Goal: Task Accomplishment & Management: Manage account settings

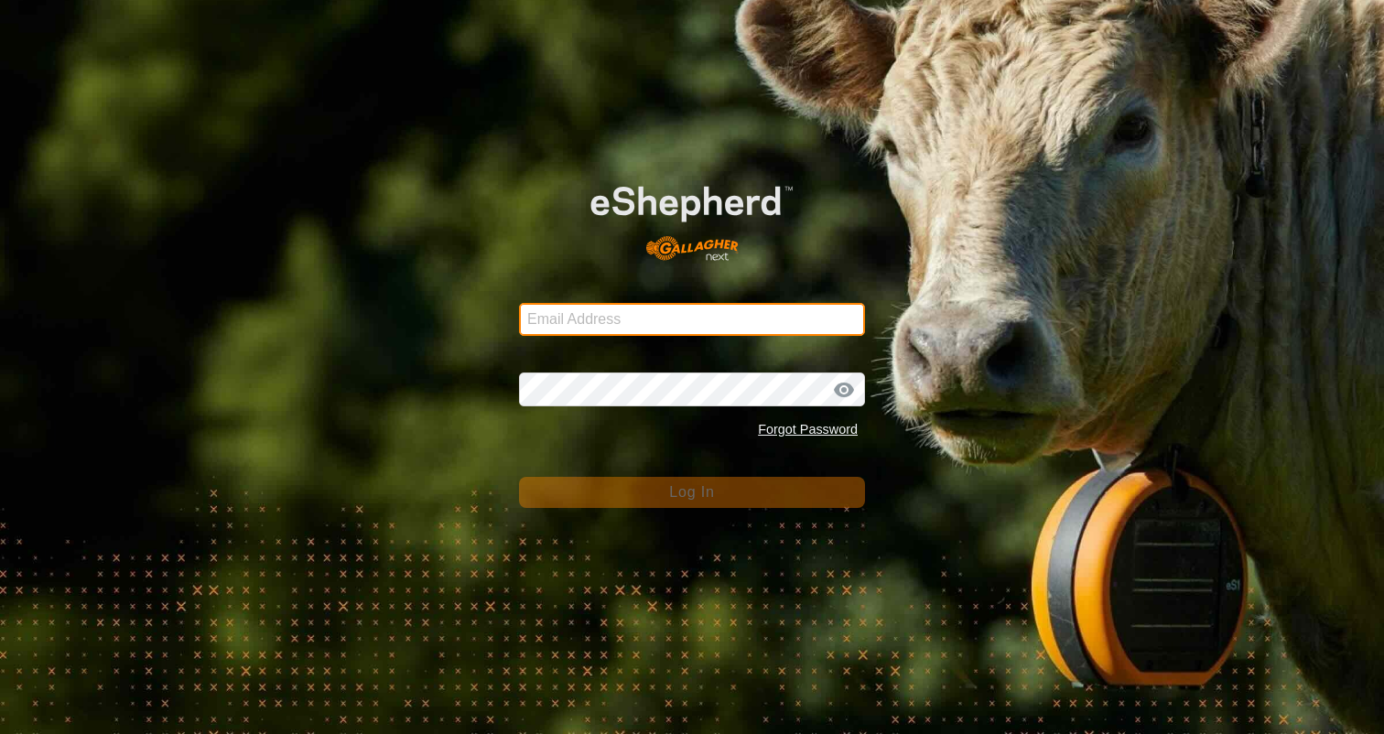
click at [716, 312] on input "Email Address" at bounding box center [692, 319] width 346 height 33
type input "[EMAIL_ADDRESS][DOMAIN_NAME]"
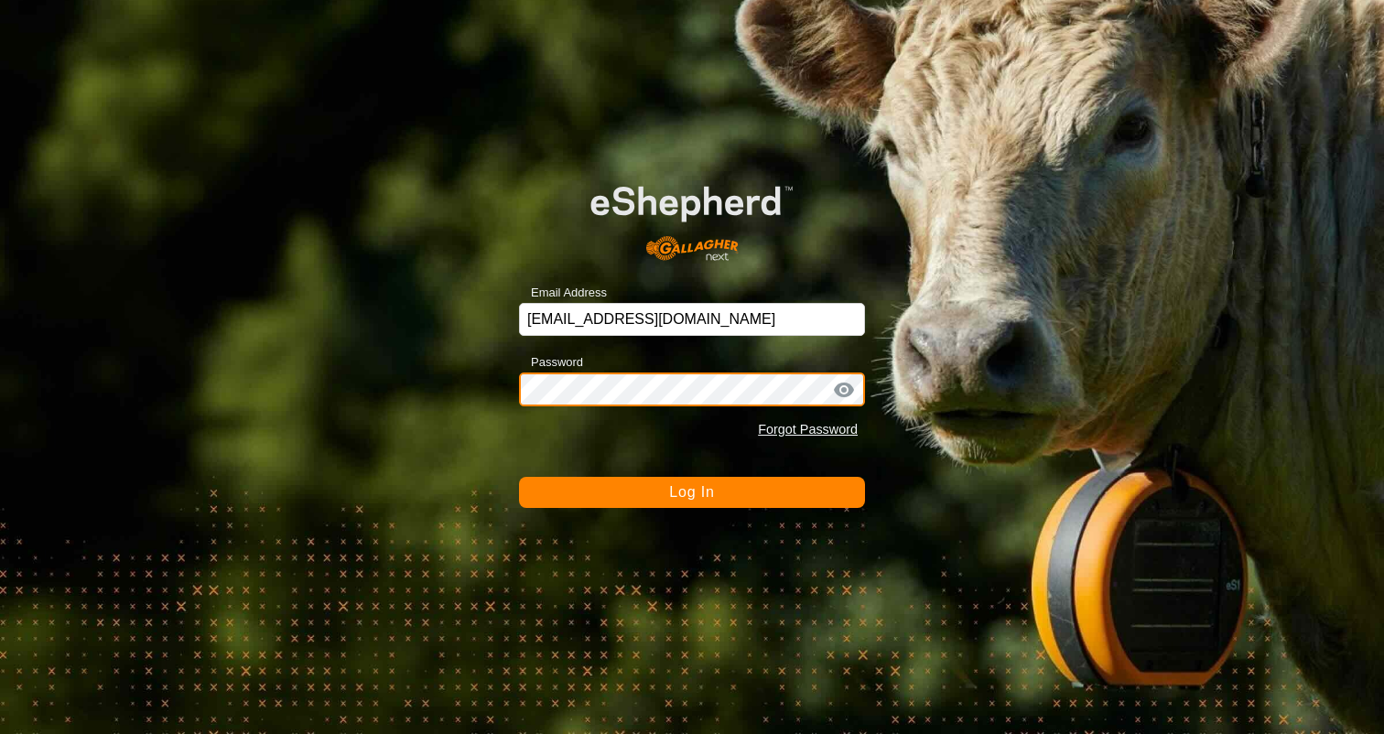
click at [519, 477] on button "Log In" at bounding box center [692, 492] width 346 height 31
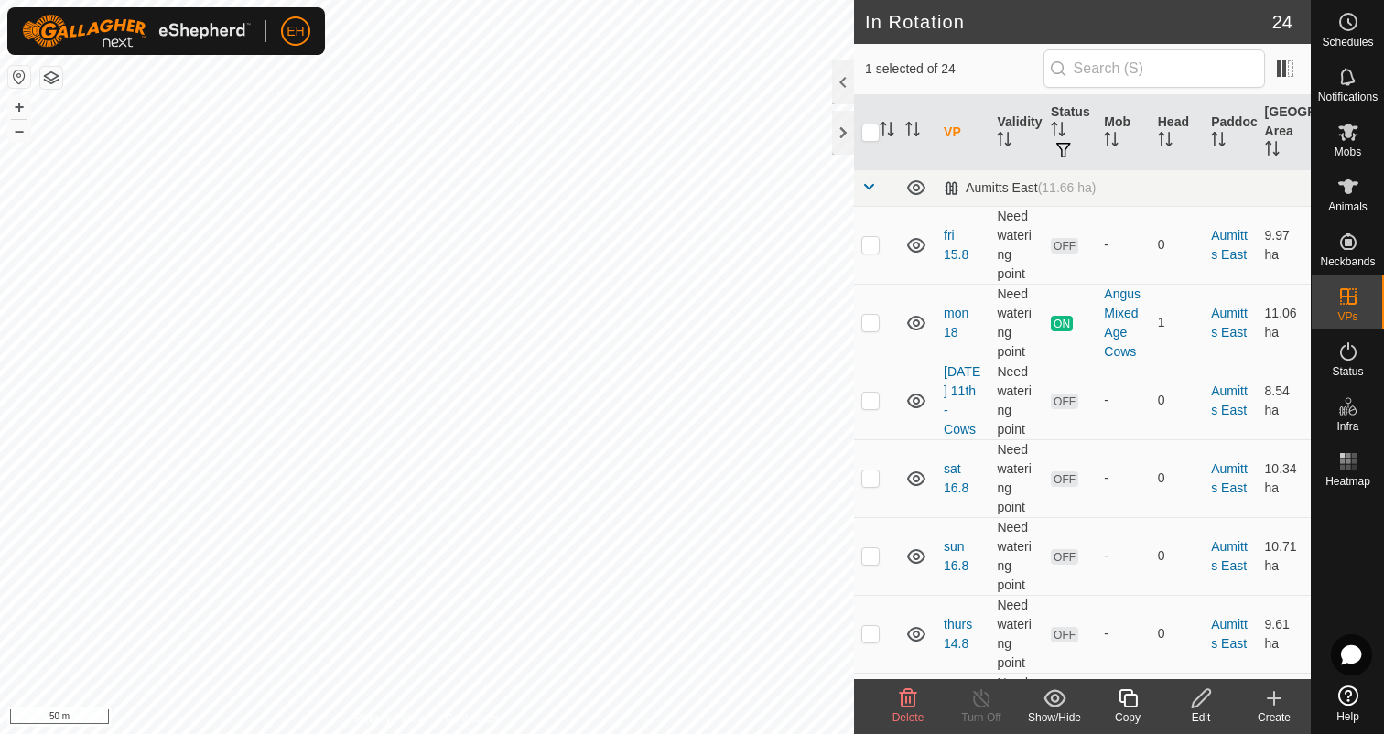
click at [1127, 706] on icon at bounding box center [1127, 698] width 18 height 18
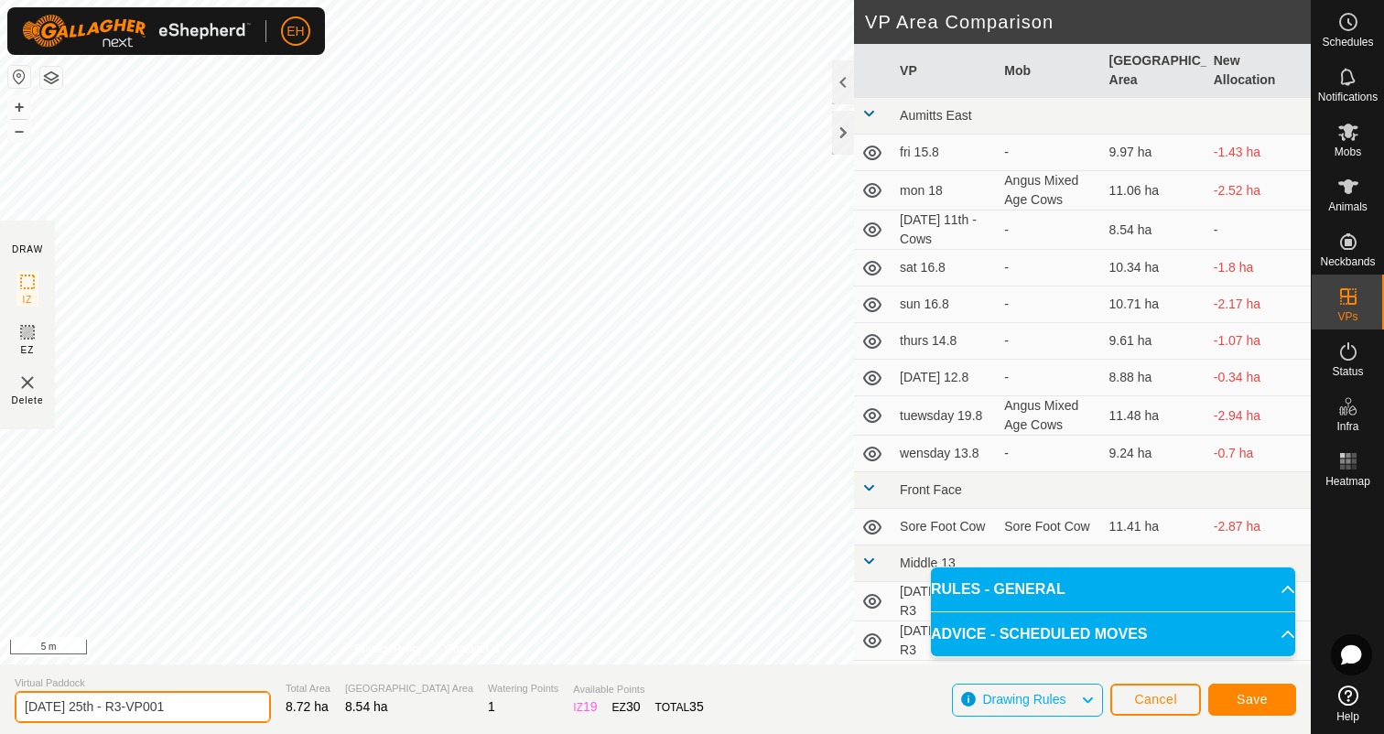
drag, startPoint x: 184, startPoint y: 712, endPoint x: 0, endPoint y: 711, distance: 183.9
click at [0, 711] on section "Virtual Paddock [DATE] 25th - R3-VP001 Total Area 8.72 ha Grazing Area 8.54 ha …" at bounding box center [655, 699] width 1310 height 70
type input "[DATE] 26th - R3"
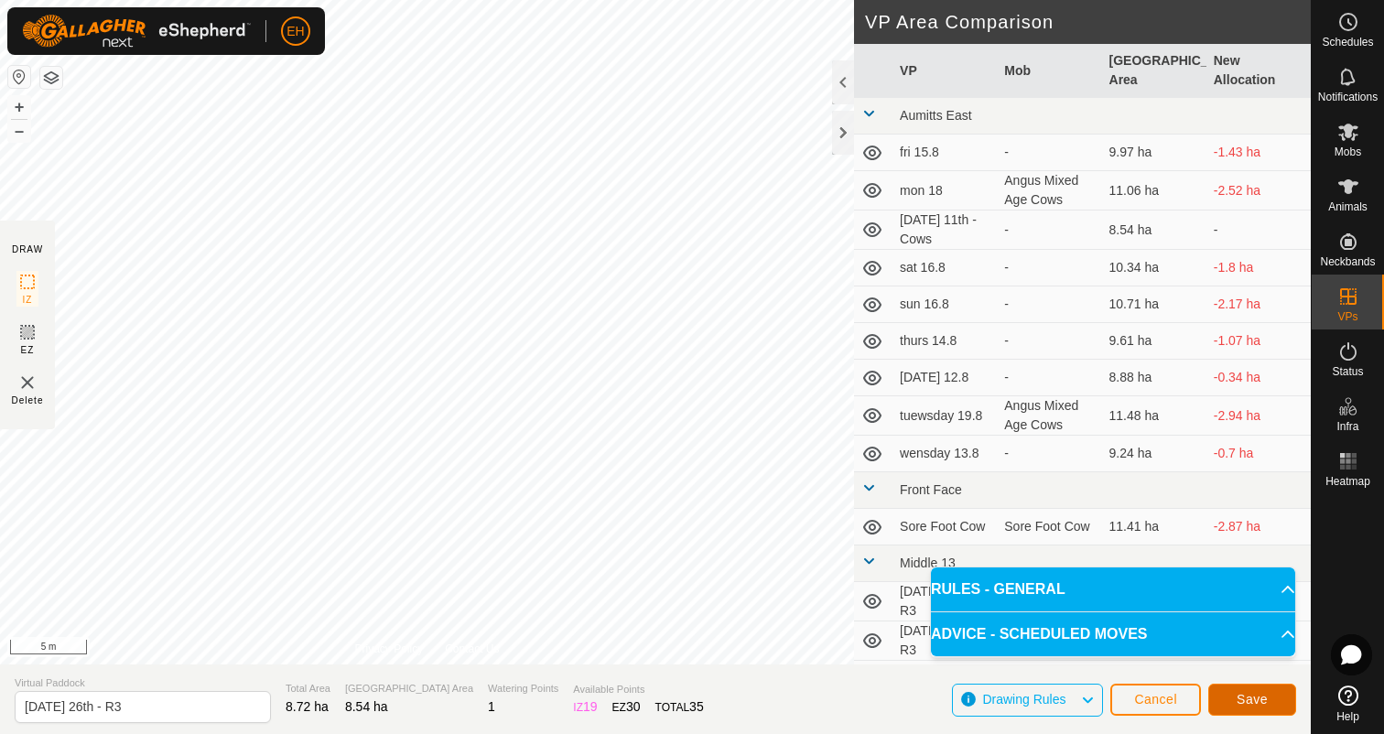
click at [1252, 697] on span "Save" at bounding box center [1251, 699] width 31 height 15
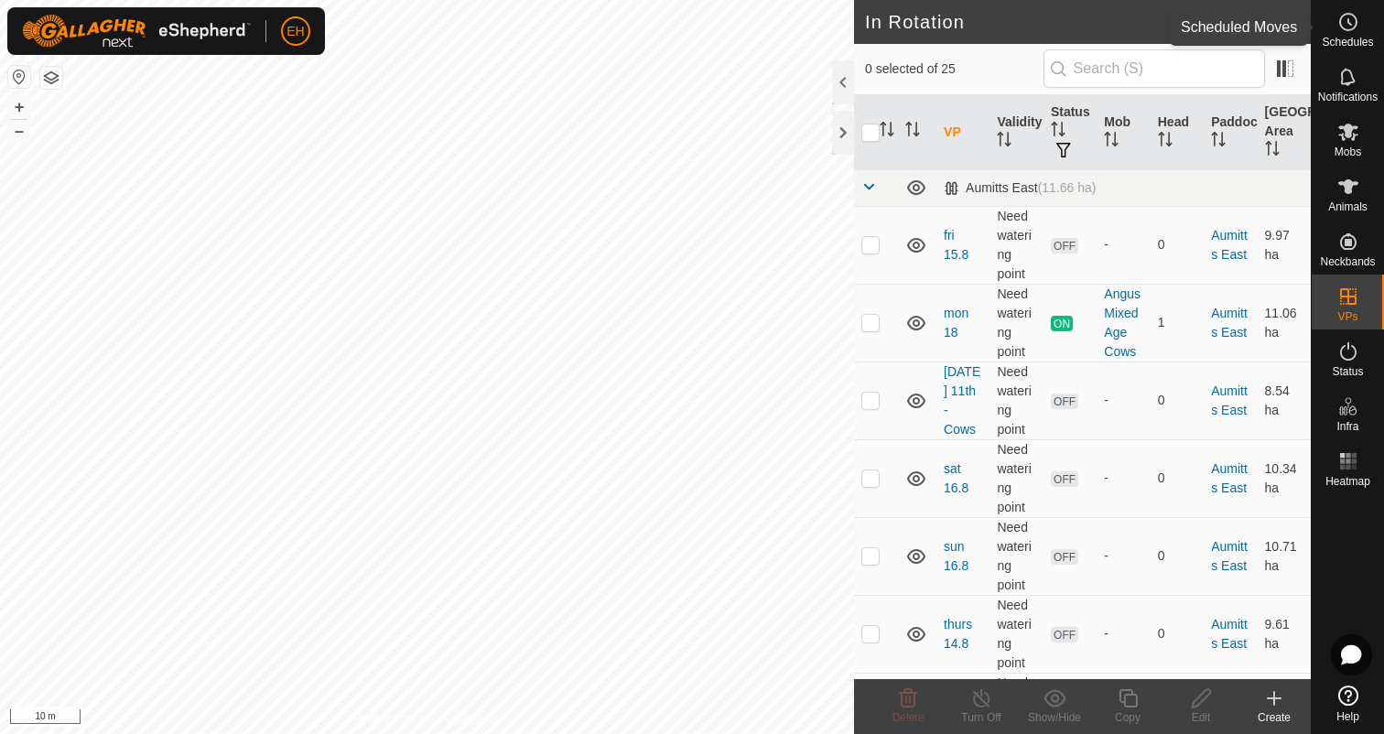
click at [1356, 30] on icon at bounding box center [1348, 22] width 22 height 22
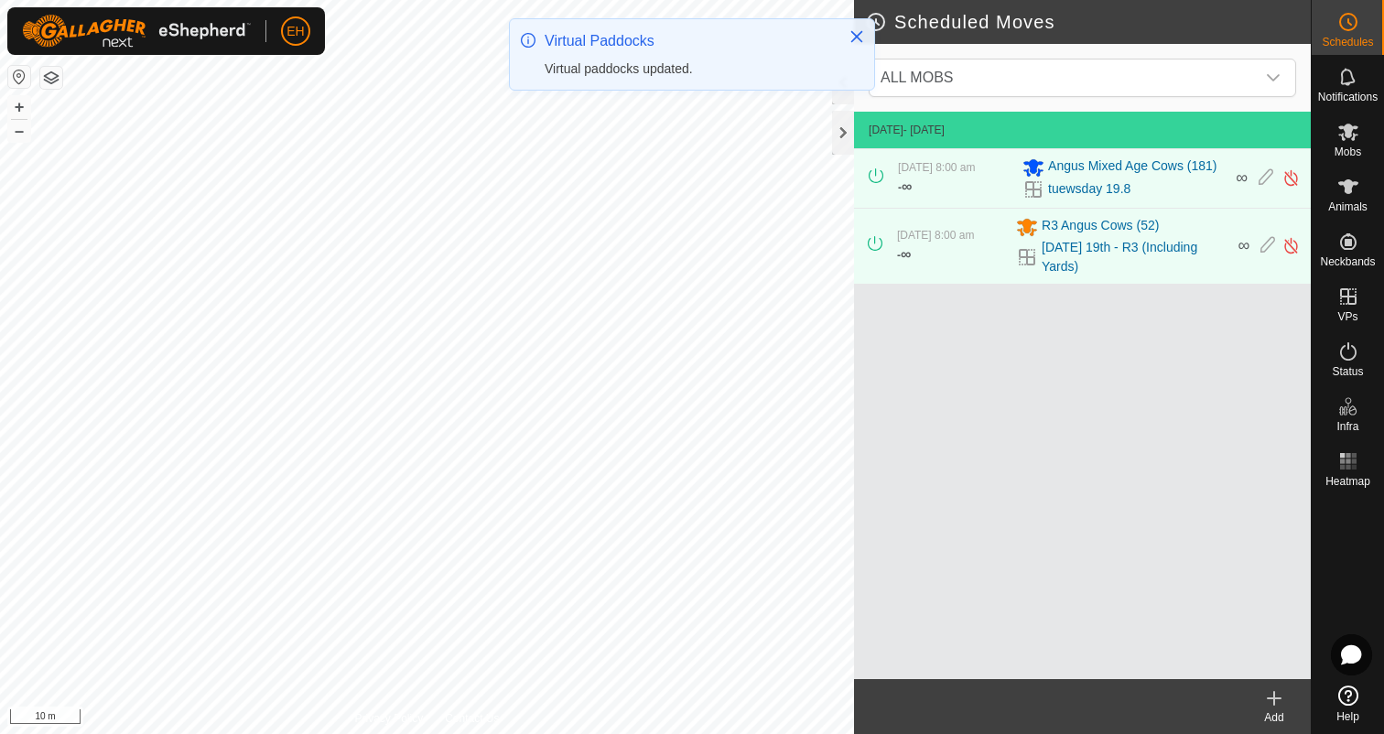
click at [1273, 708] on icon at bounding box center [1274, 698] width 22 height 22
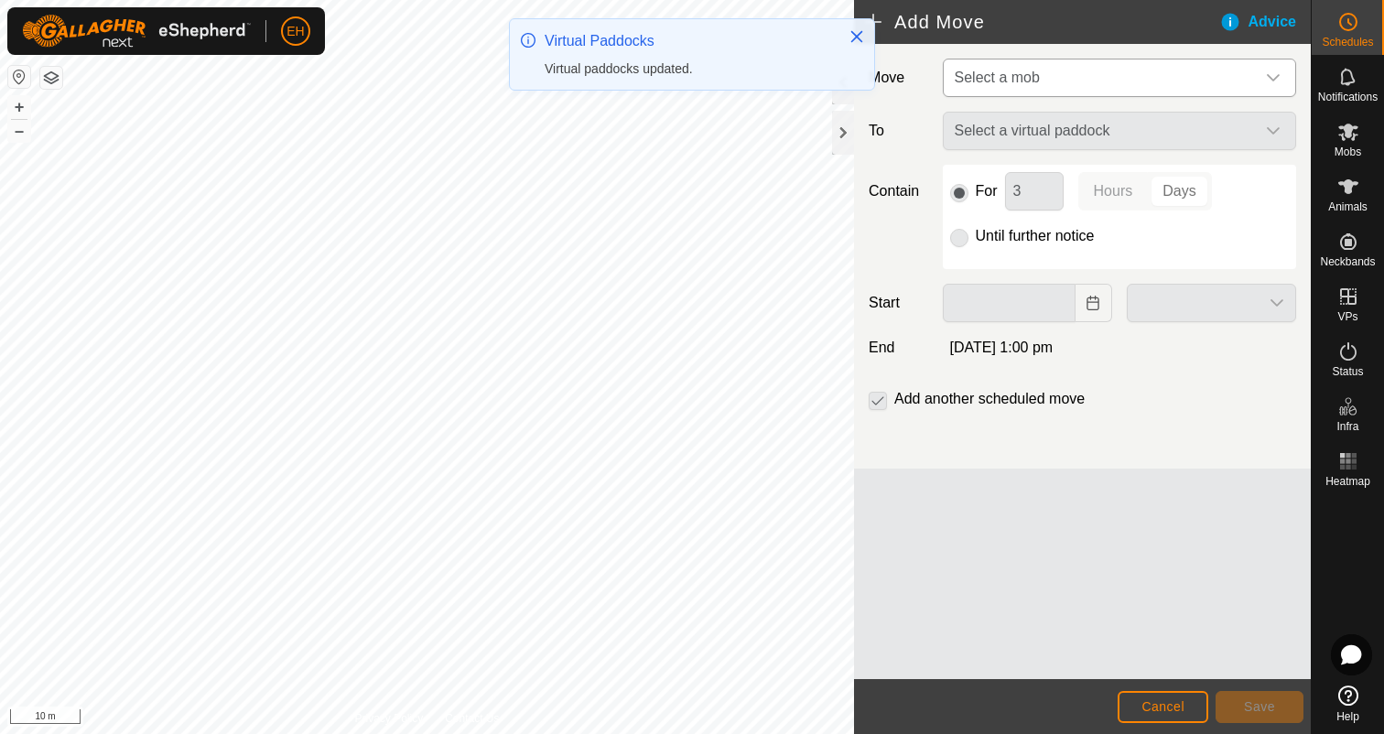
click at [1024, 81] on span "Select a mob" at bounding box center [996, 78] width 85 height 16
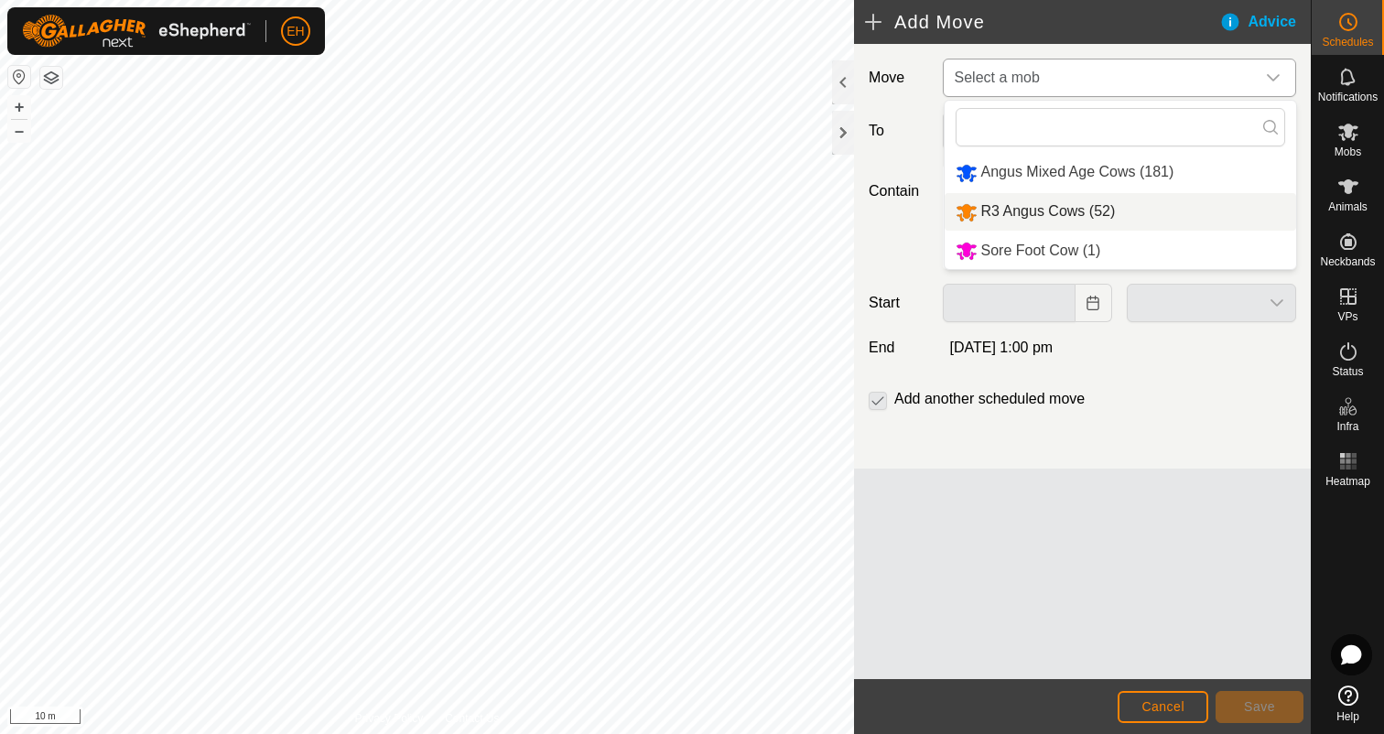
click at [1080, 215] on li "R3 Angus Cows (52)" at bounding box center [1119, 212] width 351 height 38
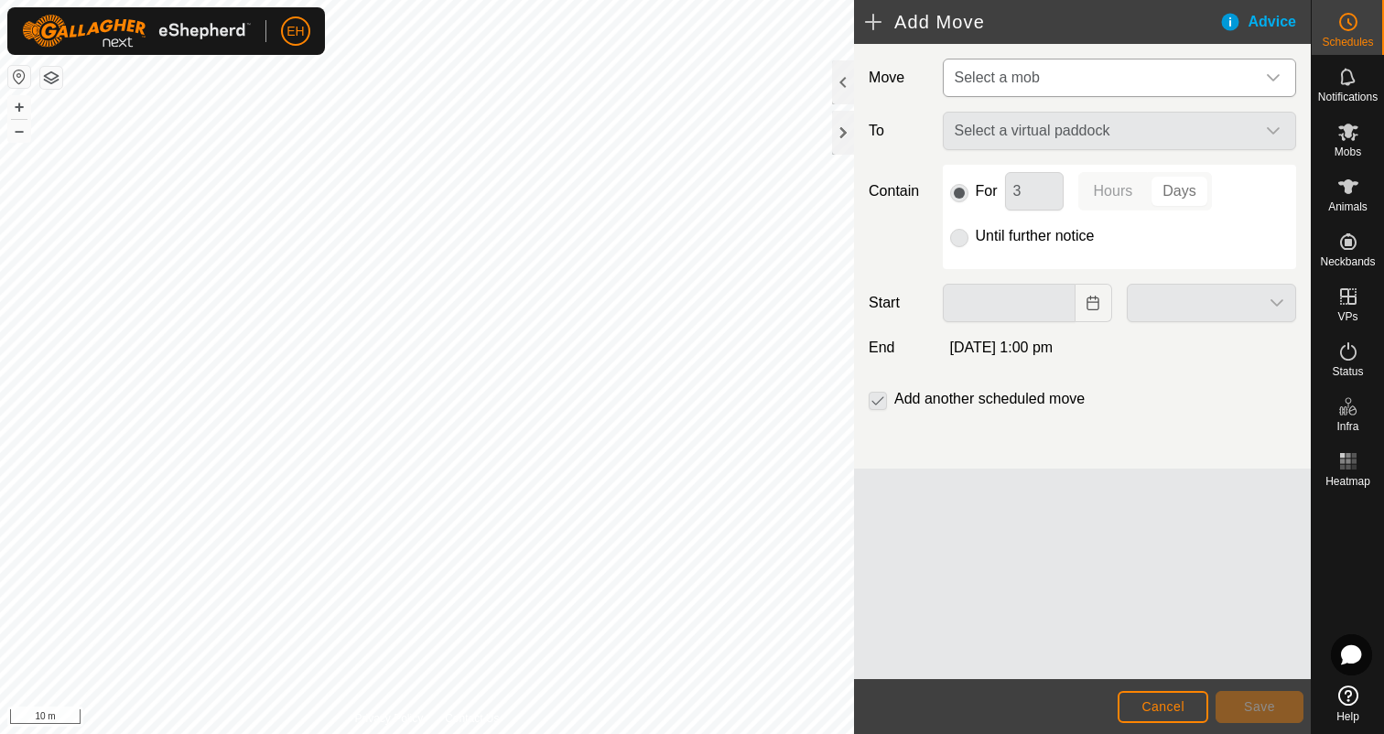
type input "[DATE]"
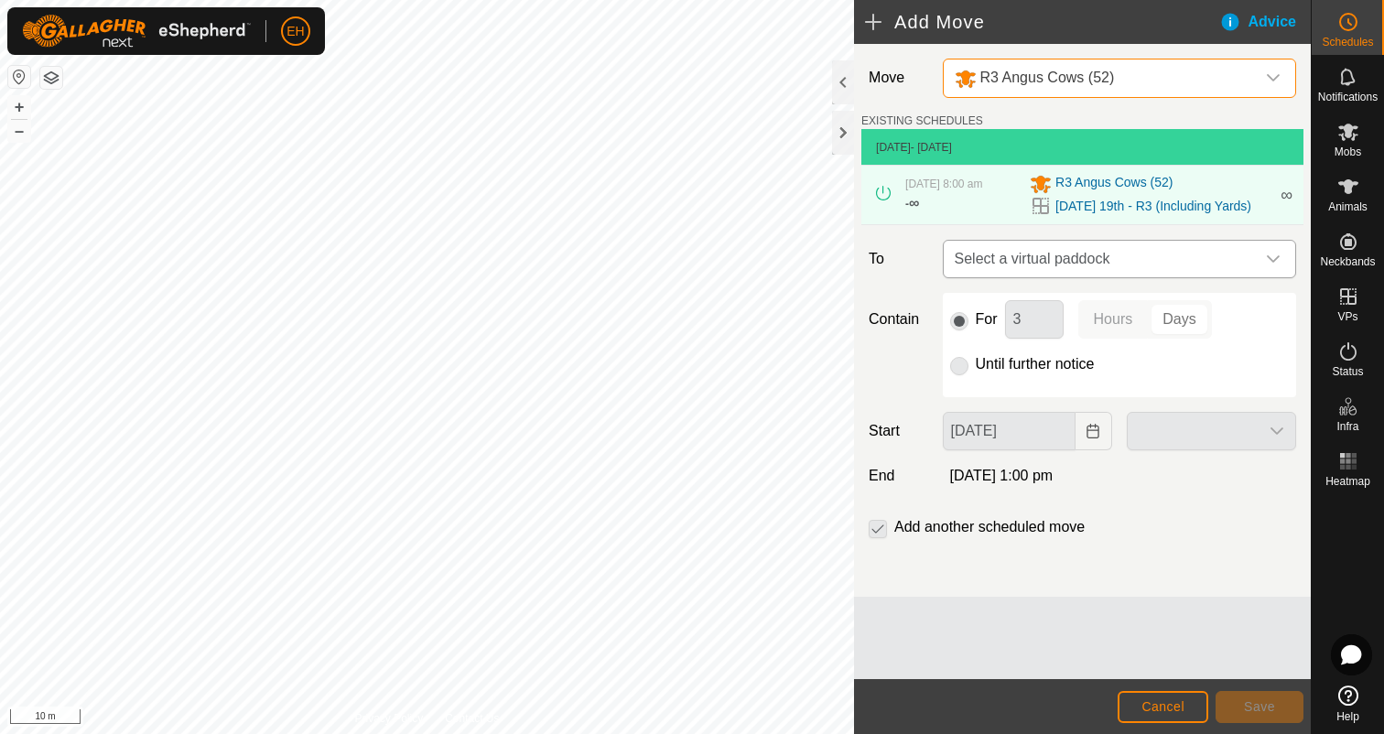
click at [1108, 254] on span "Select a virtual paddock" at bounding box center [1100, 259] width 307 height 37
click at [1152, 704] on span "Cancel" at bounding box center [1162, 706] width 43 height 15
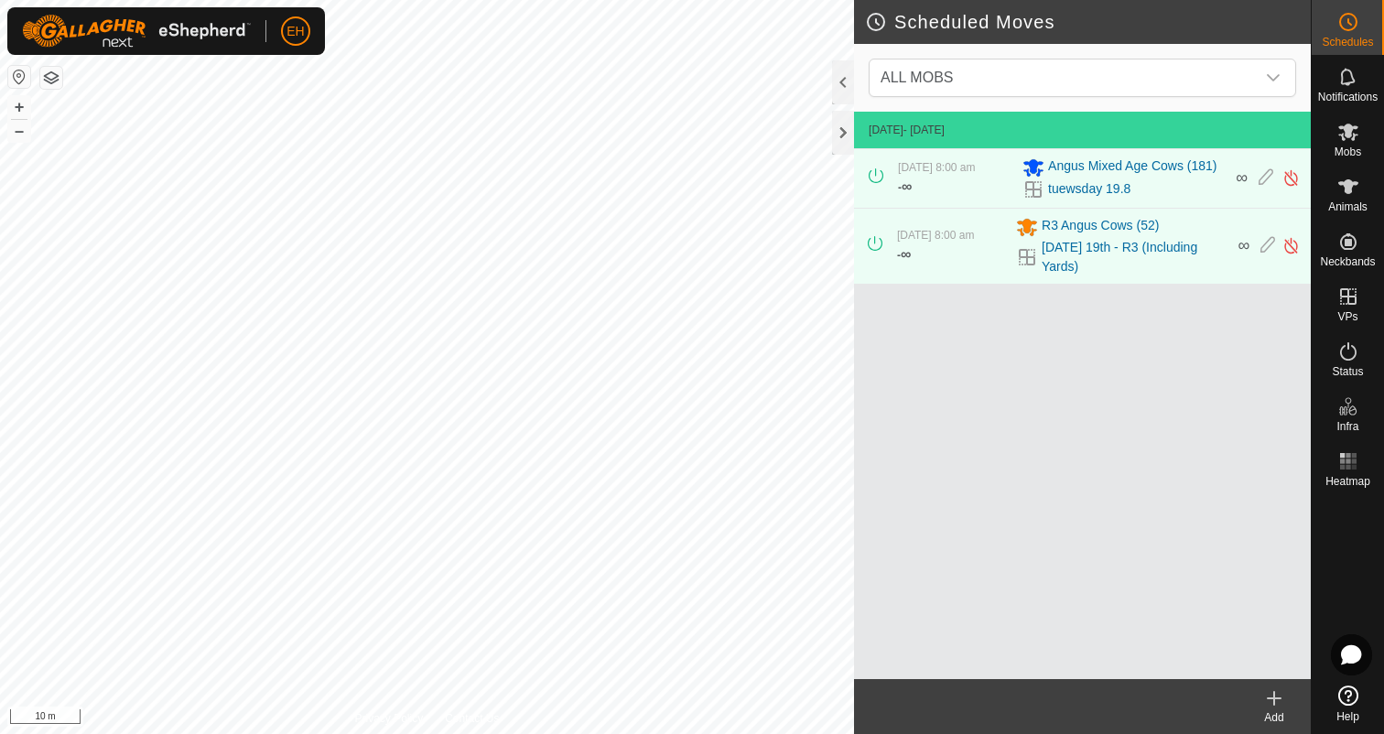
click at [1275, 702] on icon at bounding box center [1274, 698] width 22 height 22
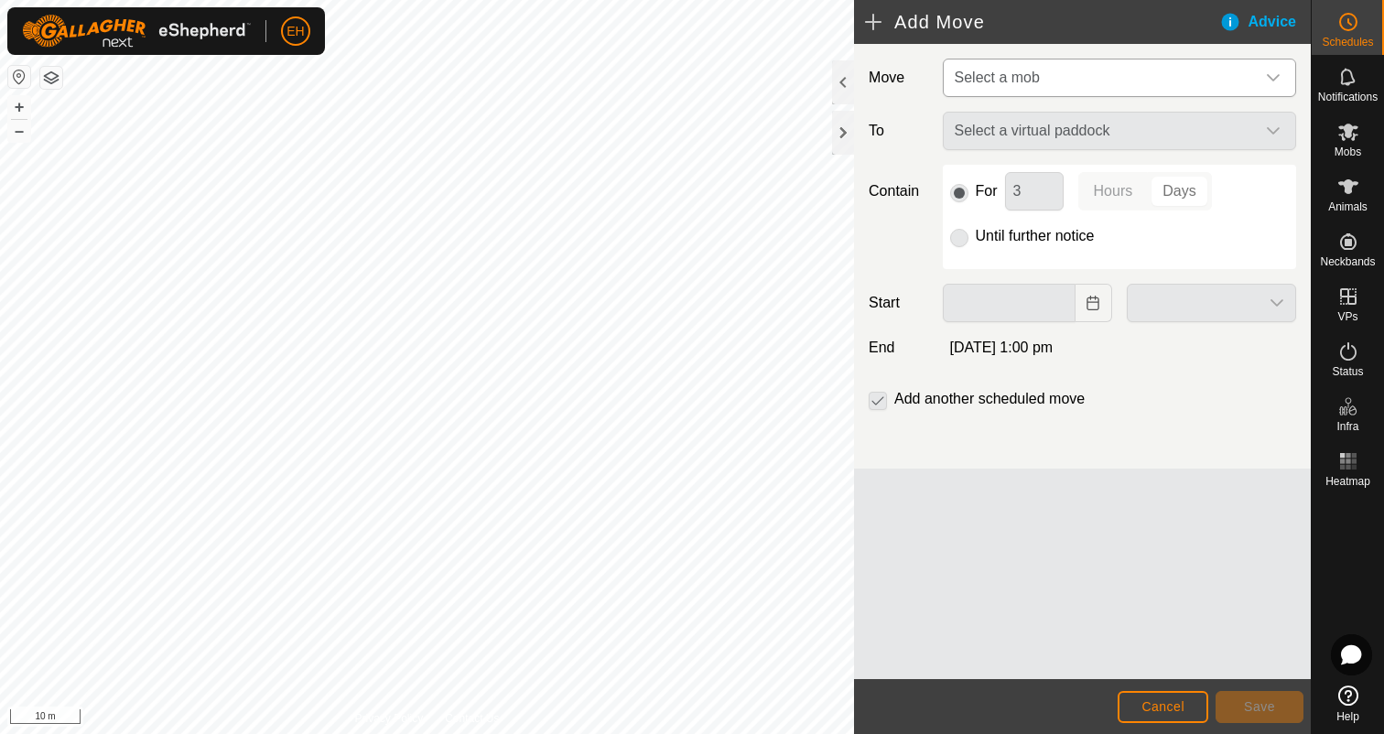
click at [1239, 86] on span "Select a mob" at bounding box center [1100, 77] width 307 height 37
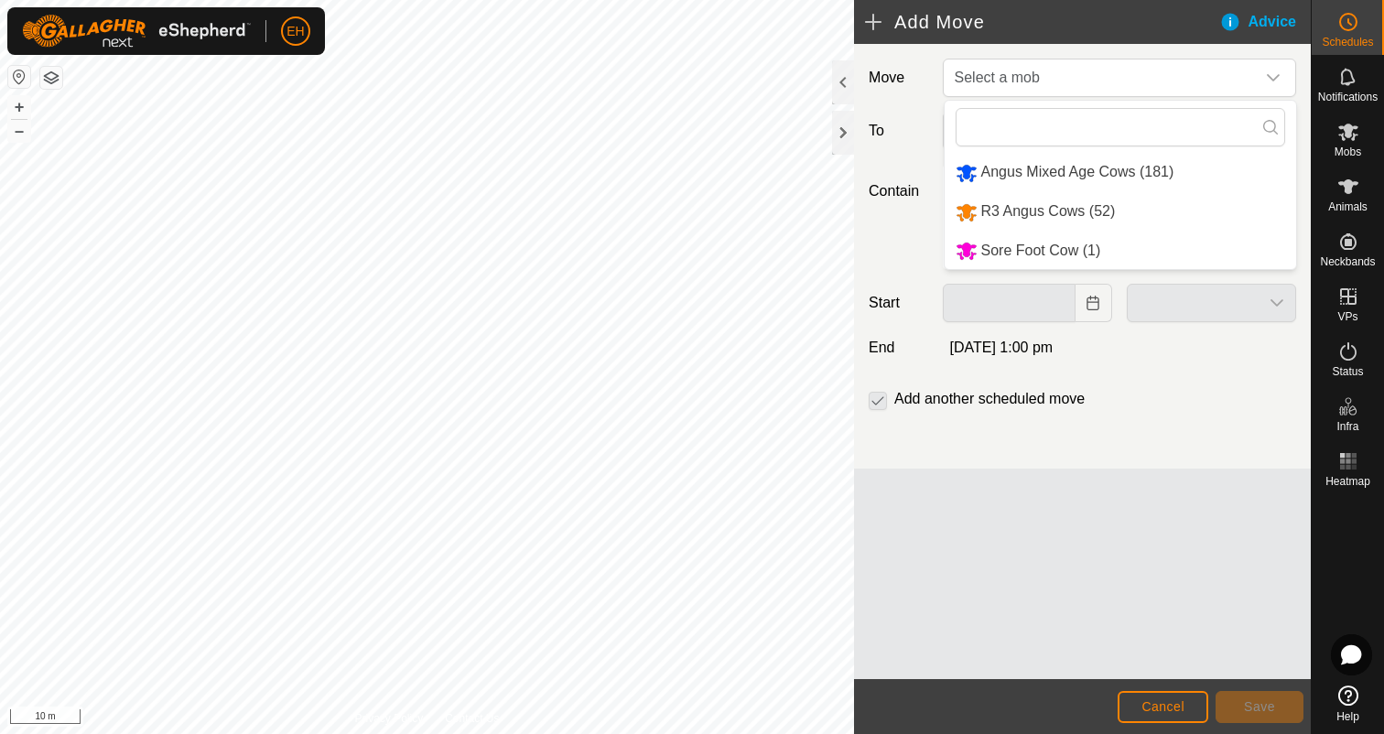
click at [1231, 680] on footer "Cancel Save" at bounding box center [1082, 706] width 457 height 55
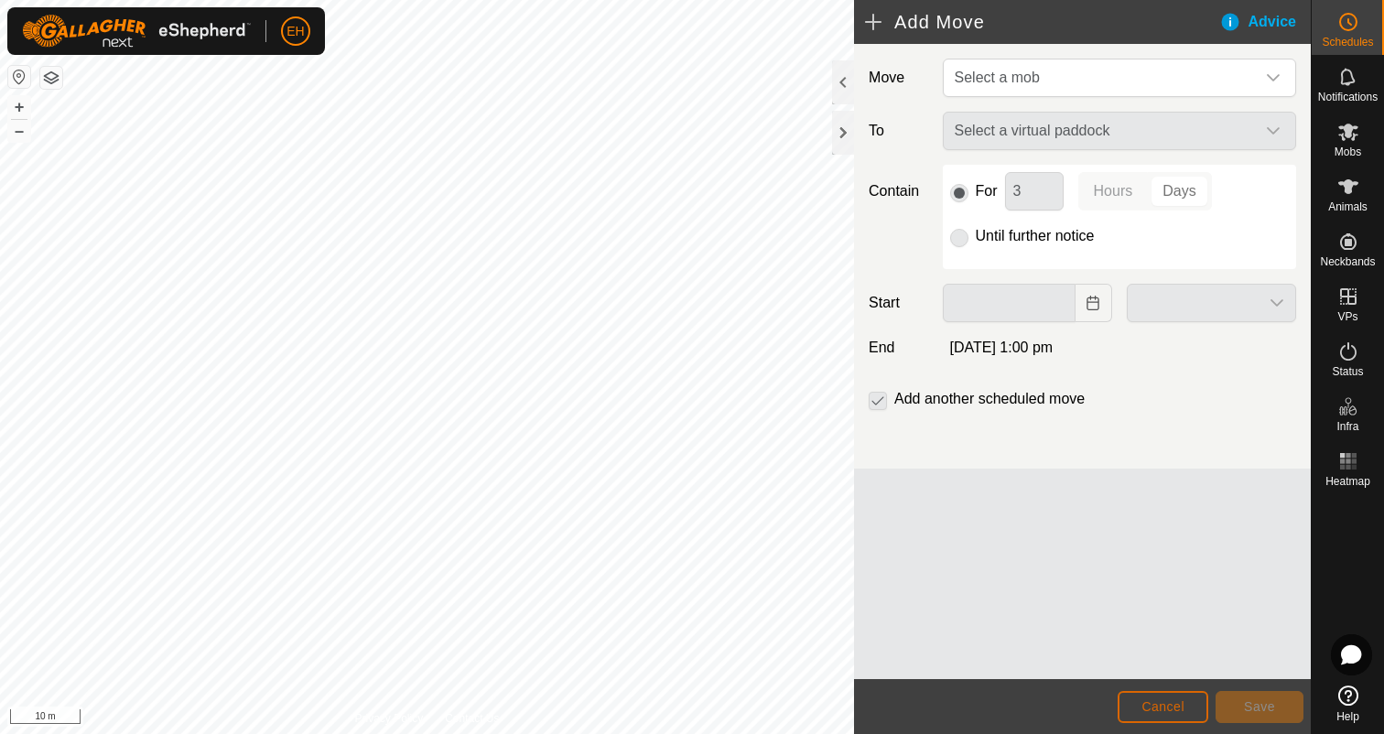
click at [1180, 696] on button "Cancel" at bounding box center [1162, 707] width 91 height 32
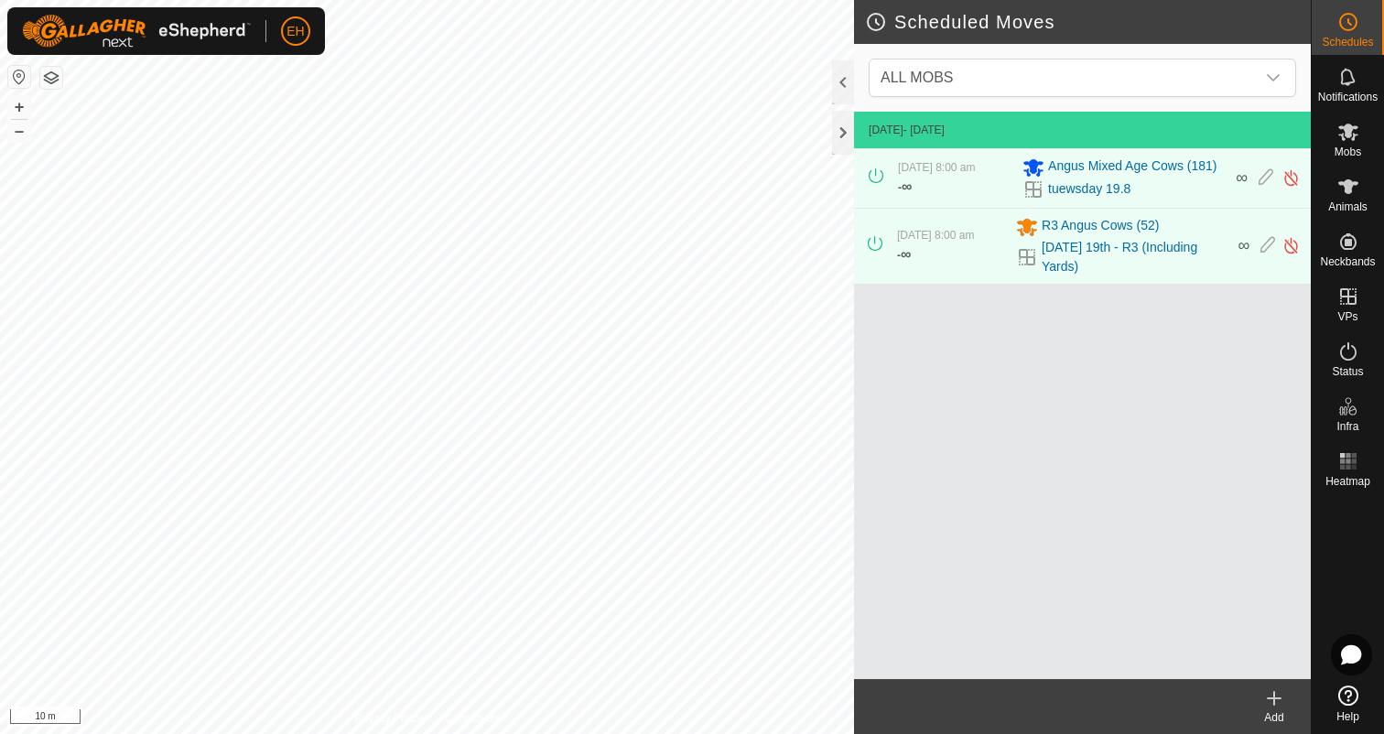
click at [1271, 708] on icon at bounding box center [1274, 698] width 22 height 22
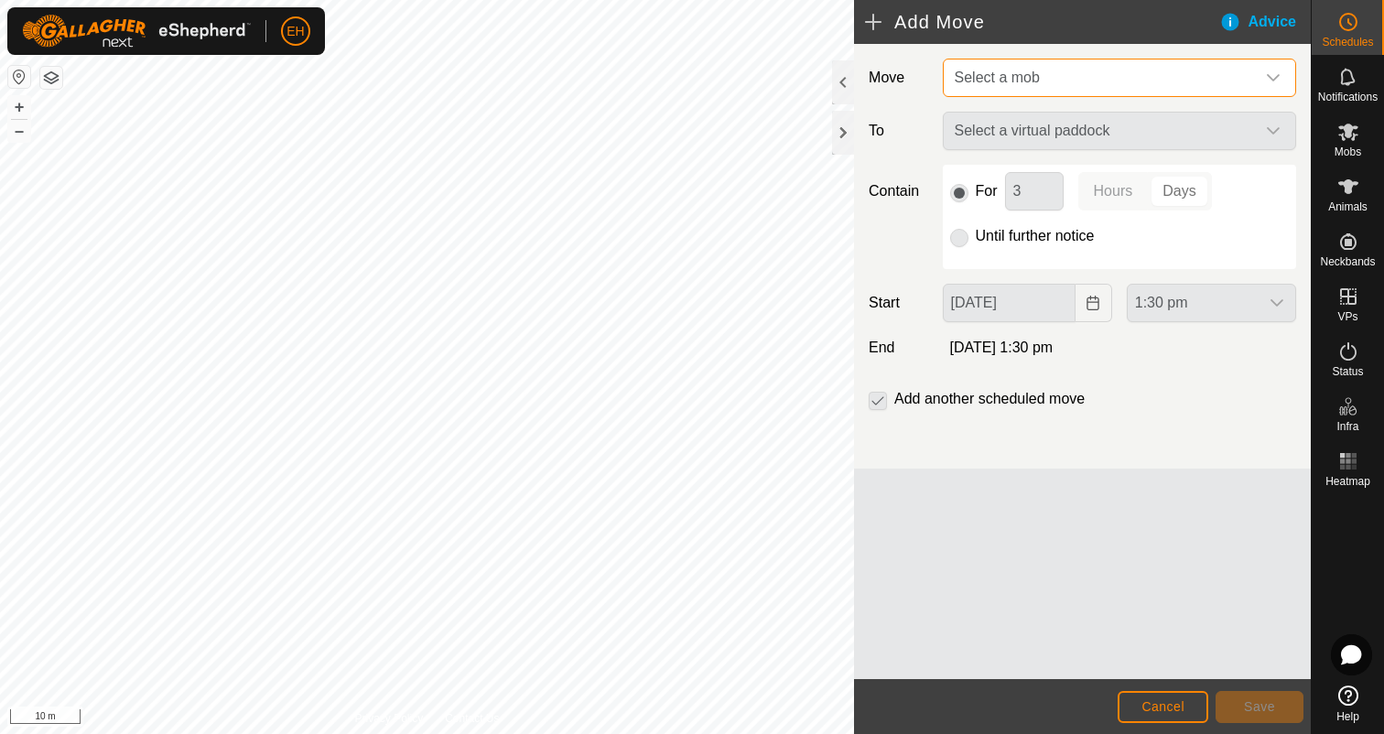
click at [1054, 78] on span "Select a mob" at bounding box center [1100, 77] width 307 height 37
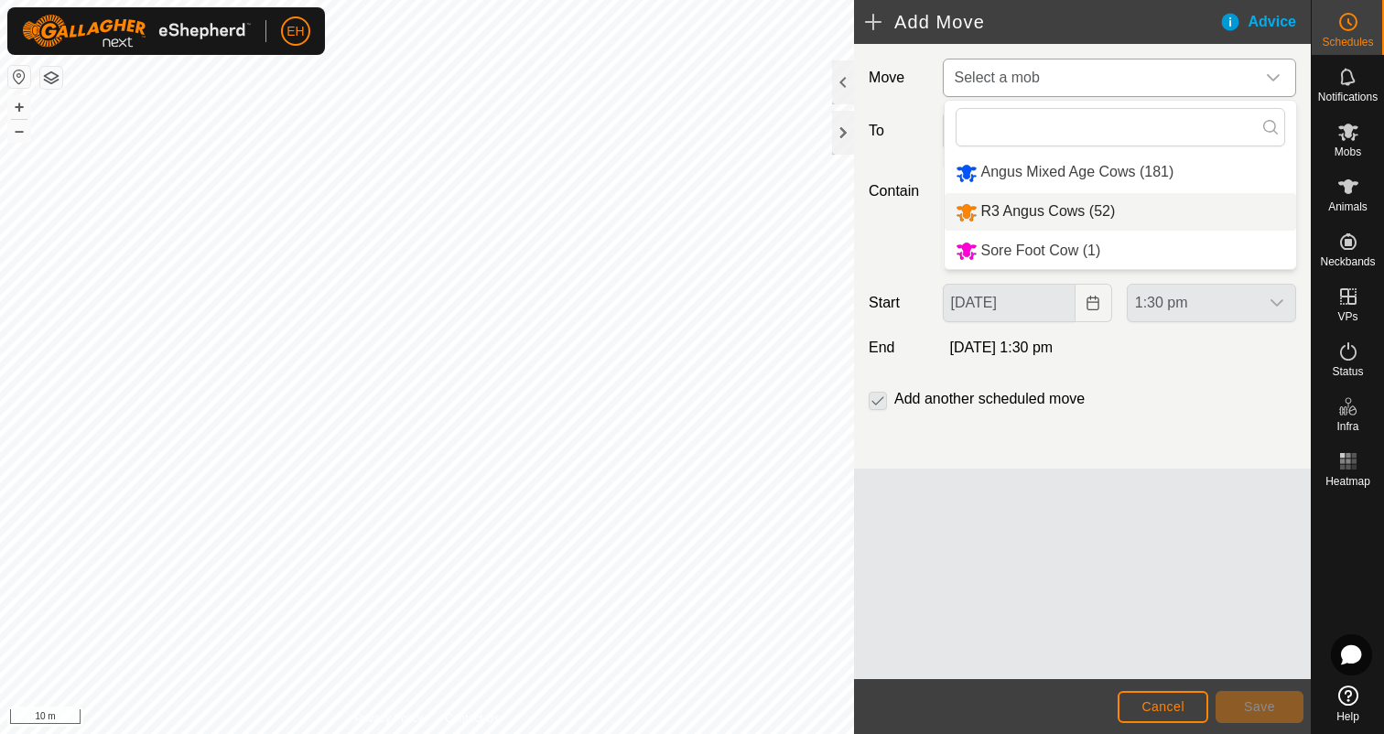
click at [1065, 210] on li "R3 Angus Cows (52)" at bounding box center [1119, 212] width 351 height 38
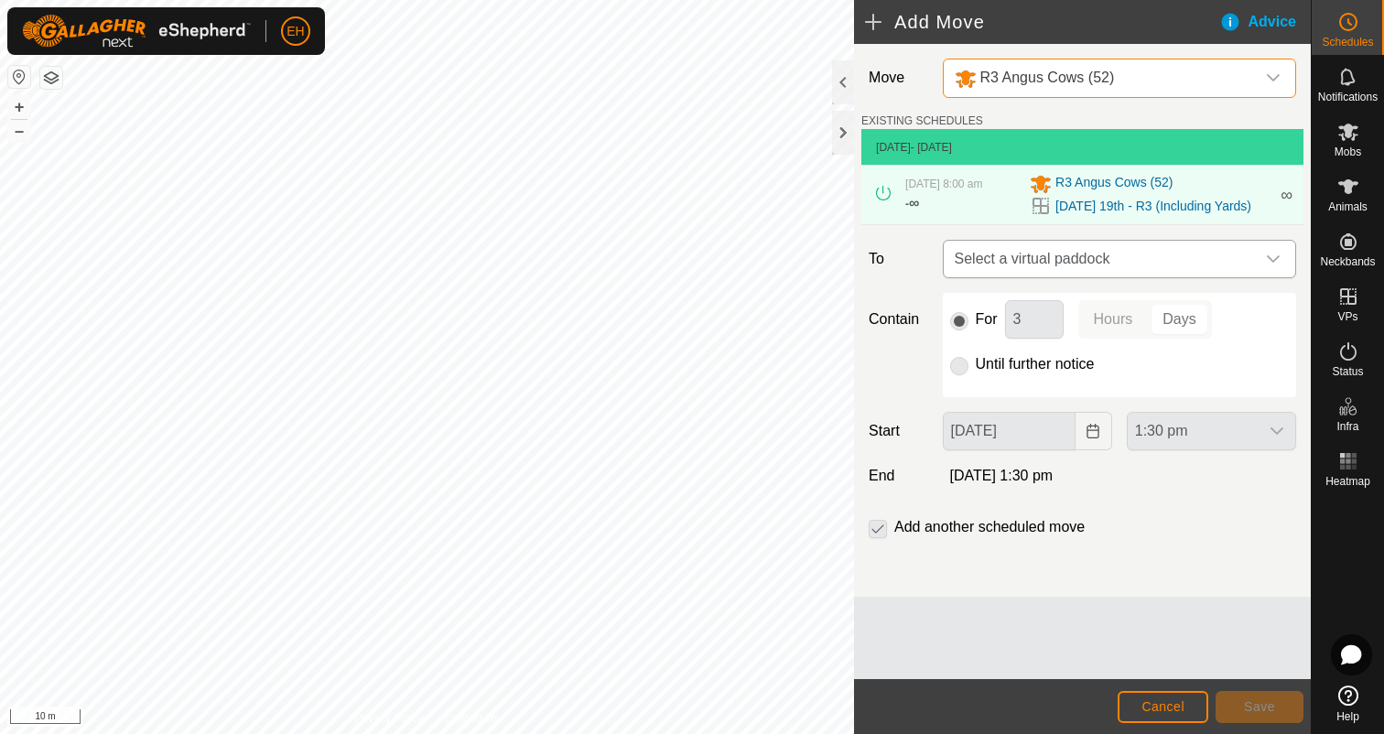
click at [1107, 266] on span "Select a virtual paddock" at bounding box center [1100, 259] width 307 height 37
click at [1094, 357] on li "No results found" at bounding box center [1118, 353] width 351 height 37
click at [1089, 598] on div "Move R3 Angus Cows (52) EXISTING SCHEDULES [DATE] - [DATE] [DATE] 8:00 am - ∞ R…" at bounding box center [1082, 361] width 457 height 635
click at [1345, 312] on span "VPs" at bounding box center [1347, 316] width 20 height 11
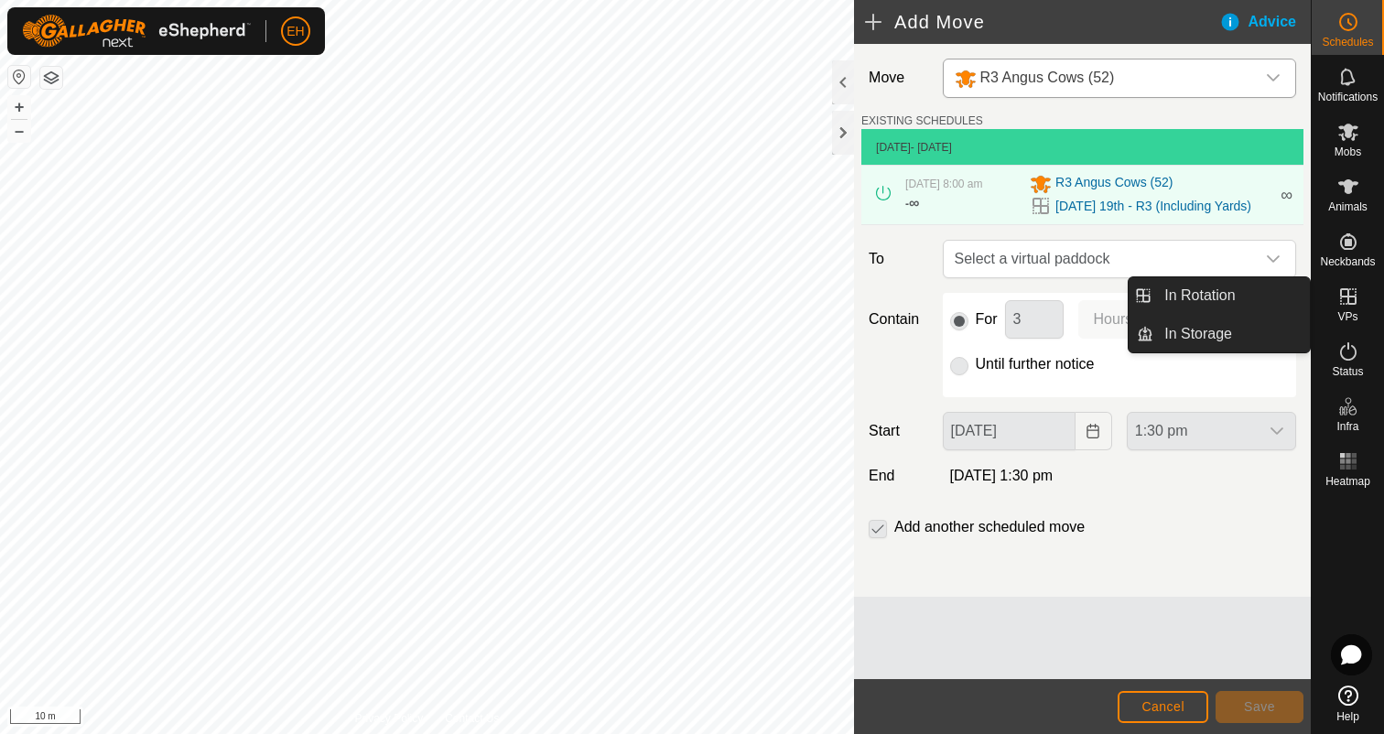
click at [1278, 304] on link "In Rotation" at bounding box center [1231, 295] width 156 height 37
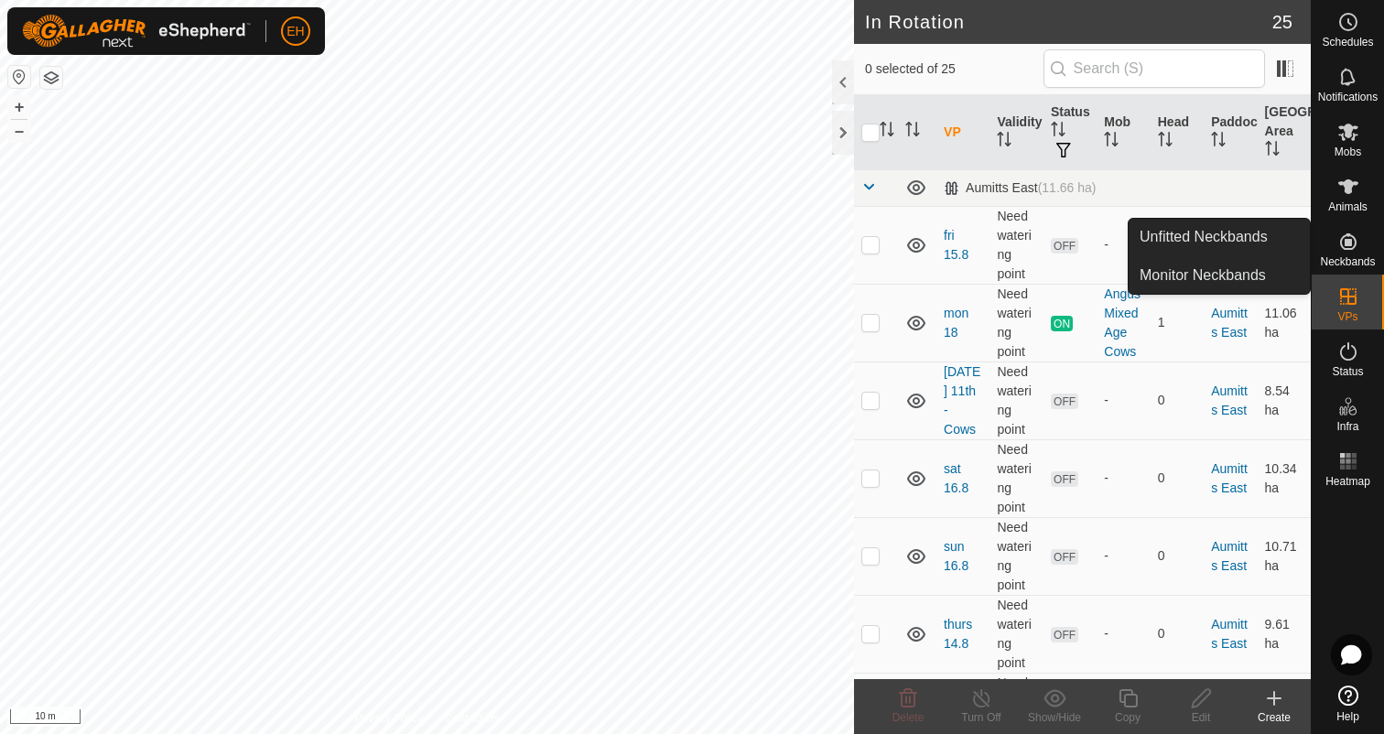
click at [1278, 702] on icon at bounding box center [1274, 698] width 22 height 22
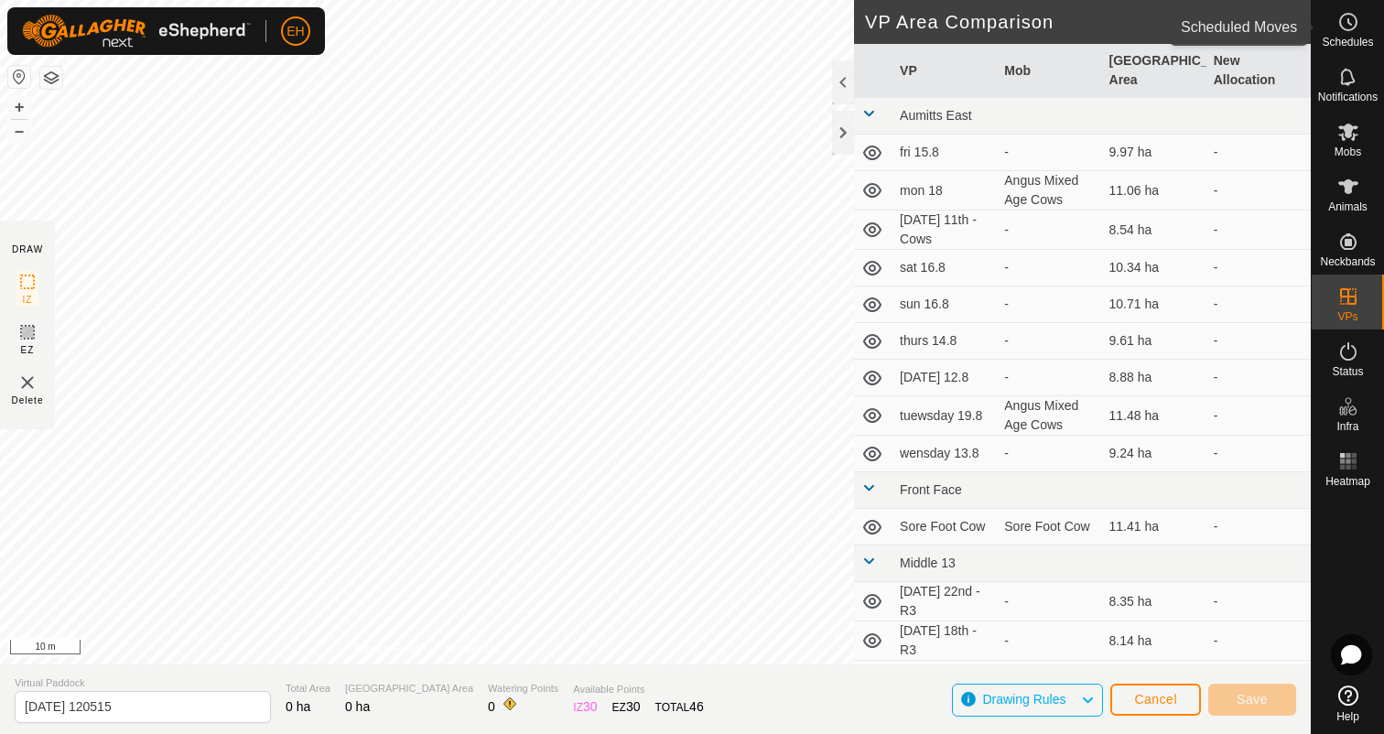
click at [1350, 30] on circle at bounding box center [1348, 22] width 16 height 16
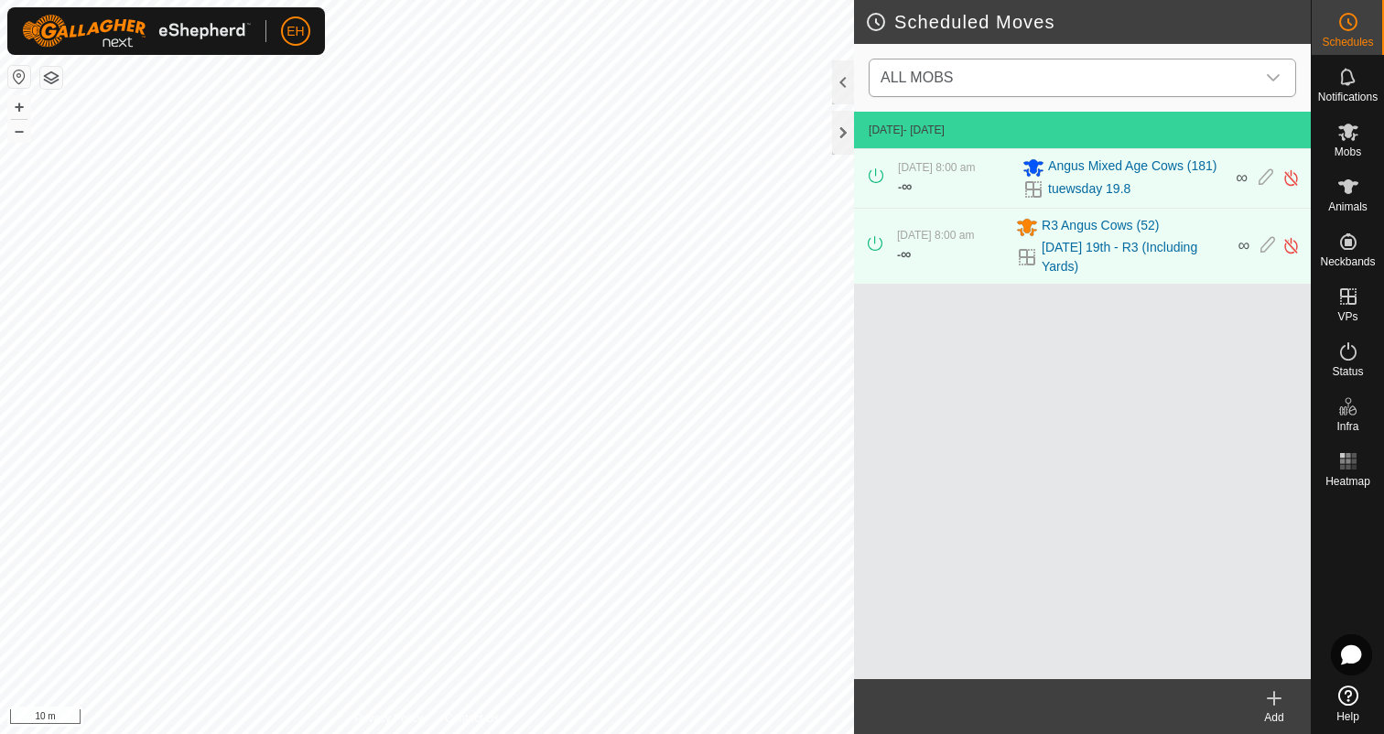
click at [1256, 90] on div "dropdown trigger" at bounding box center [1273, 77] width 37 height 37
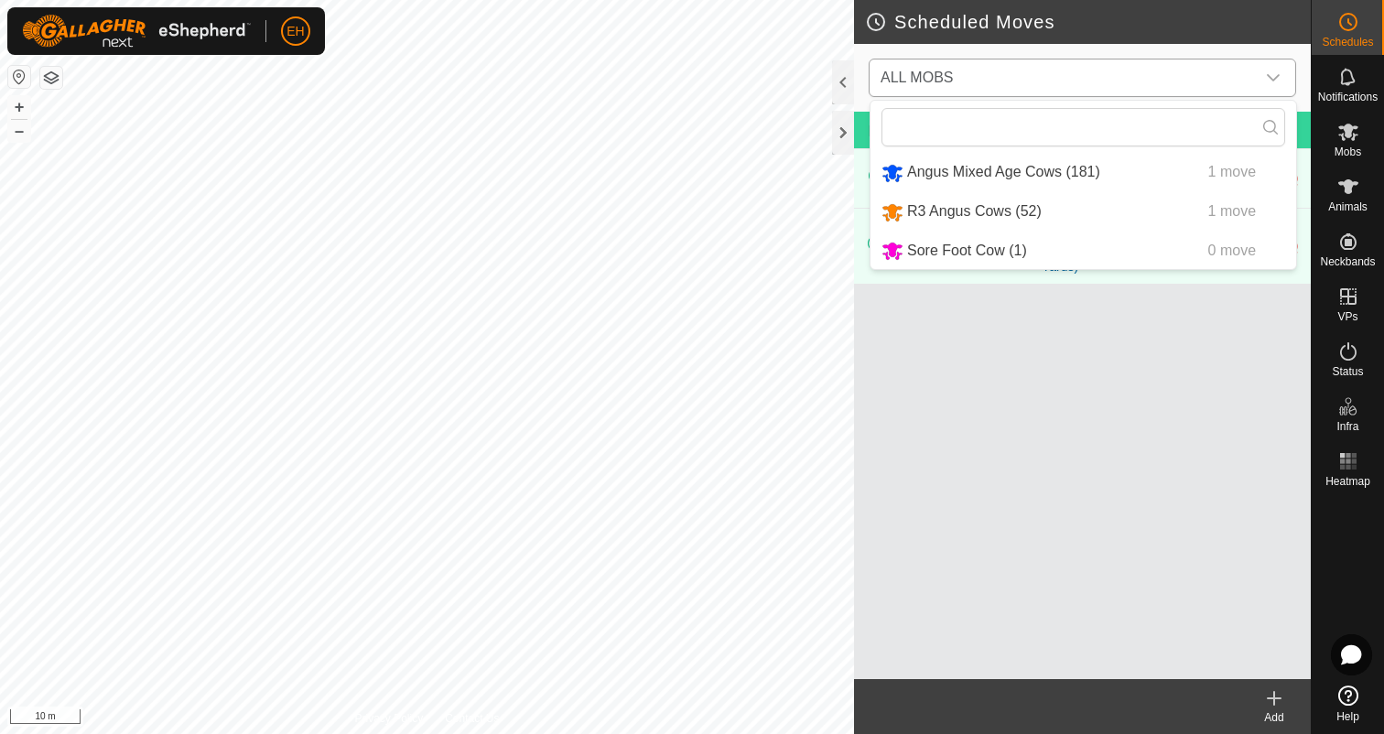
click at [1223, 212] on li "R3 Angus Cows (52) 1 move" at bounding box center [1083, 212] width 426 height 38
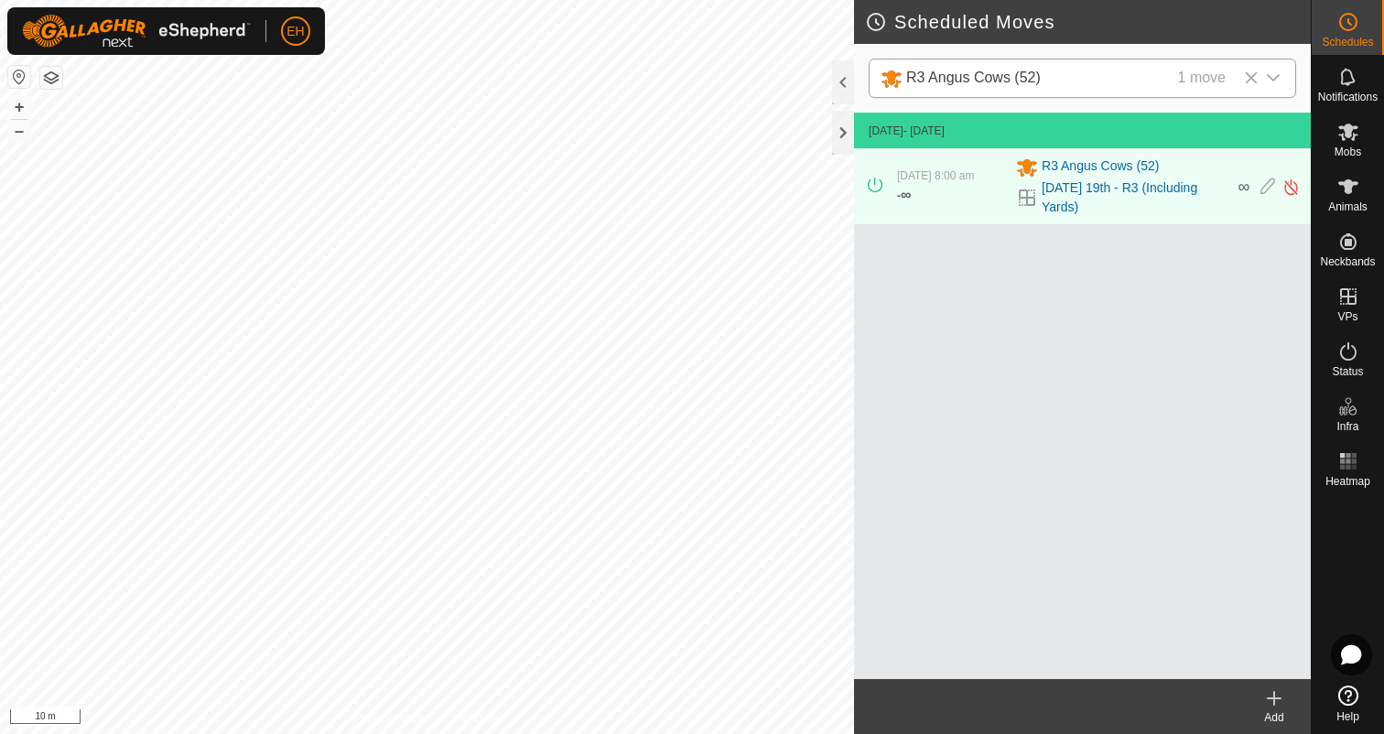
click at [1255, 77] on icon at bounding box center [1251, 77] width 15 height 15
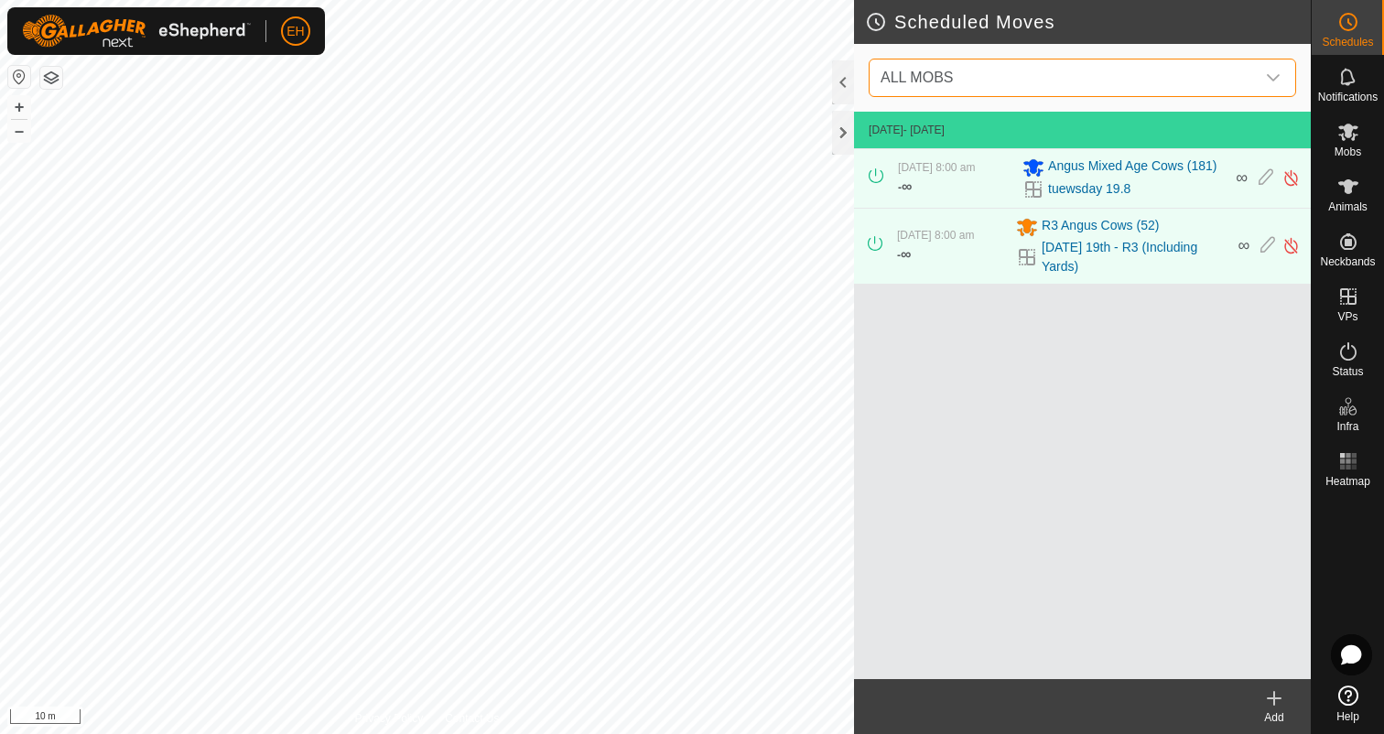
click at [1278, 705] on icon at bounding box center [1274, 698] width 22 height 22
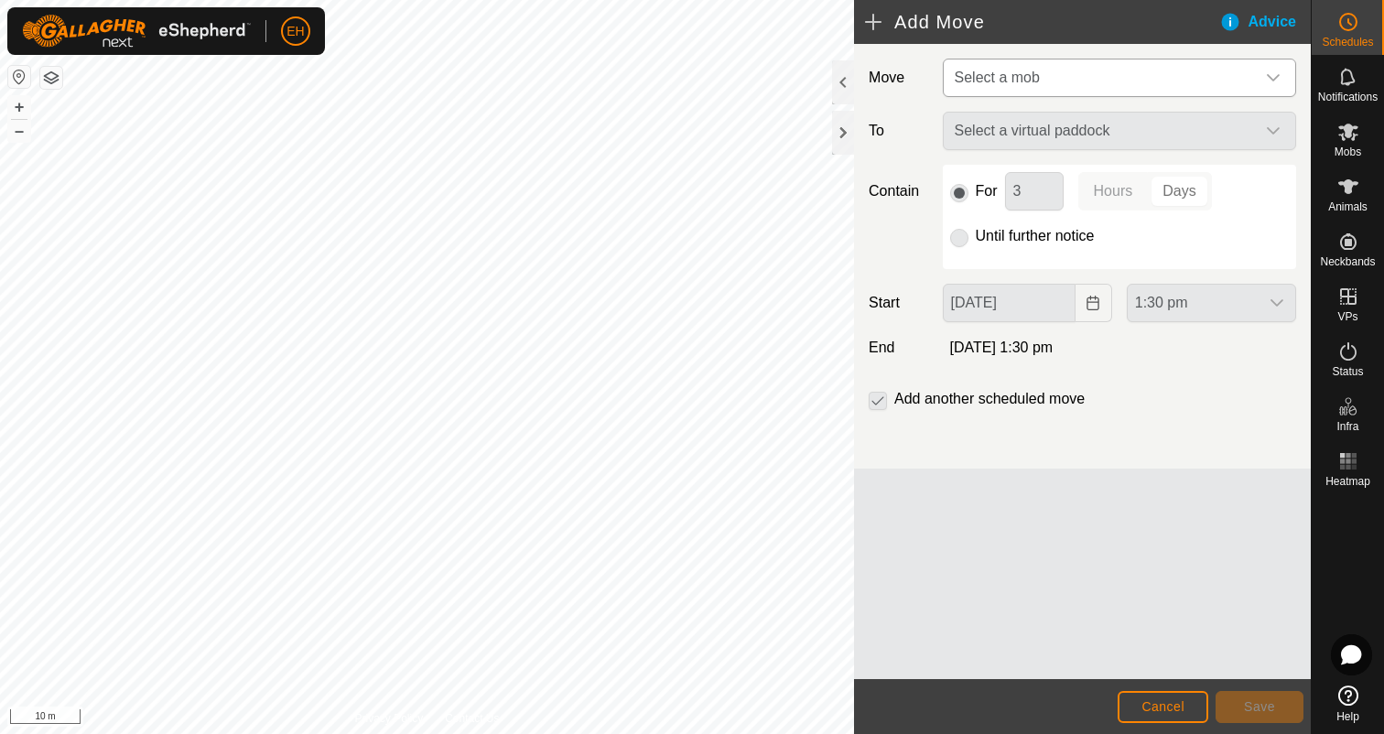
click at [1126, 78] on span "Select a mob" at bounding box center [1100, 77] width 307 height 37
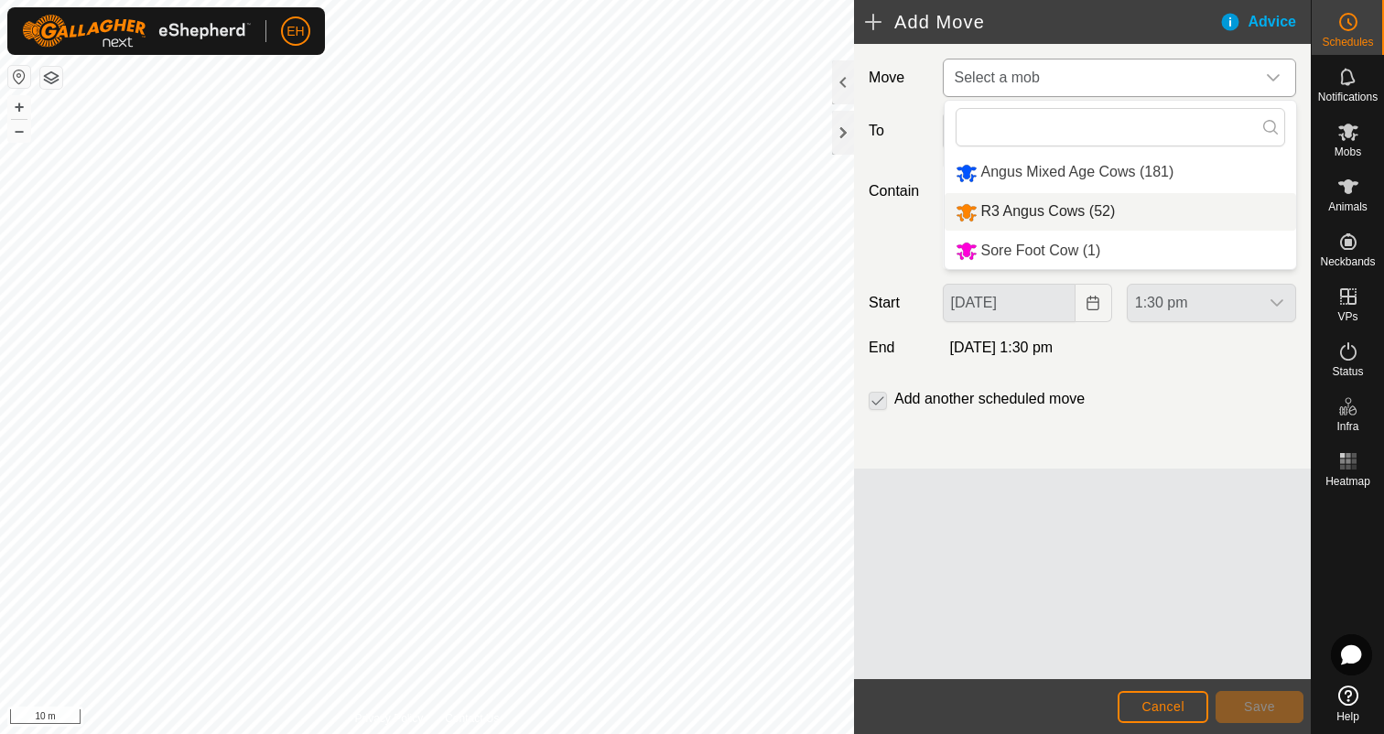
click at [1105, 220] on li "R3 Angus Cows (52)" at bounding box center [1119, 212] width 351 height 38
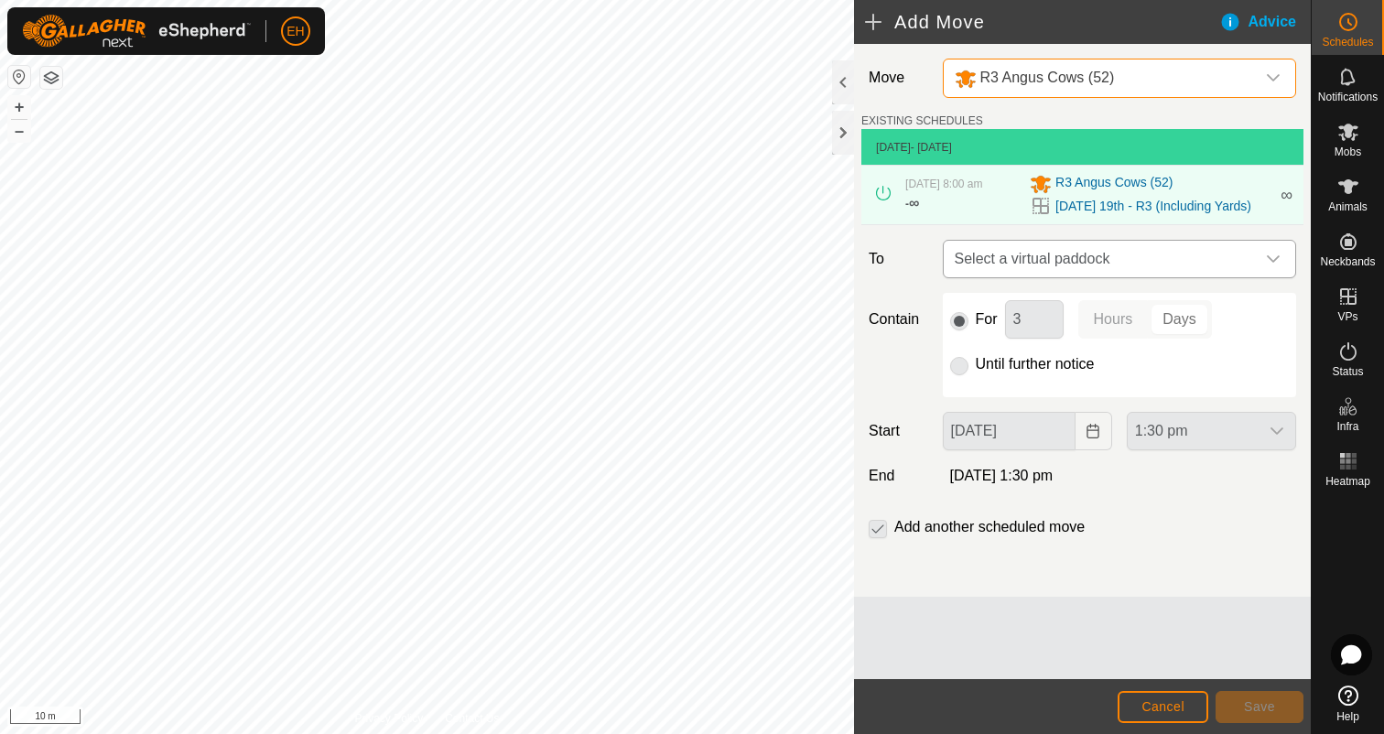
click at [1085, 263] on span "Select a virtual paddock" at bounding box center [1100, 259] width 307 height 37
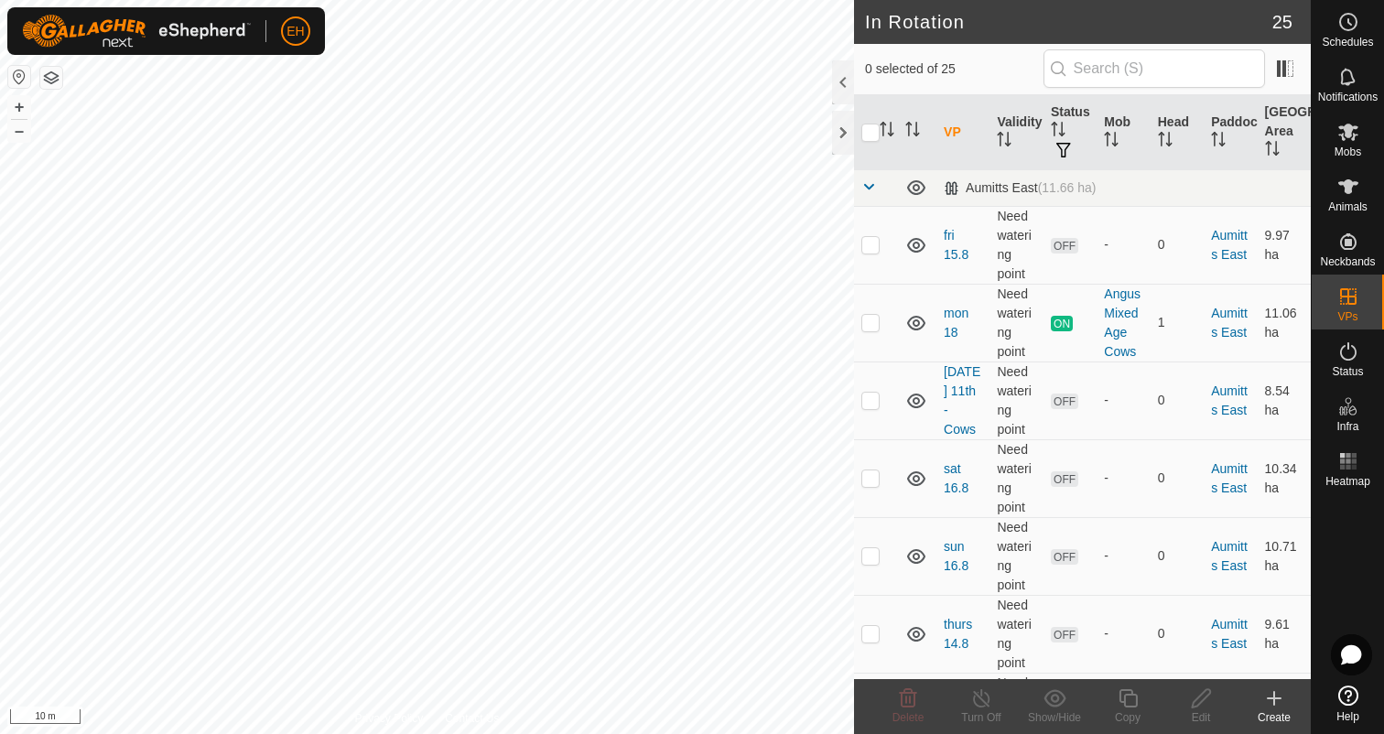
checkbox input "true"
click at [1177, 706] on edit-svg-icon at bounding box center [1200, 698] width 73 height 22
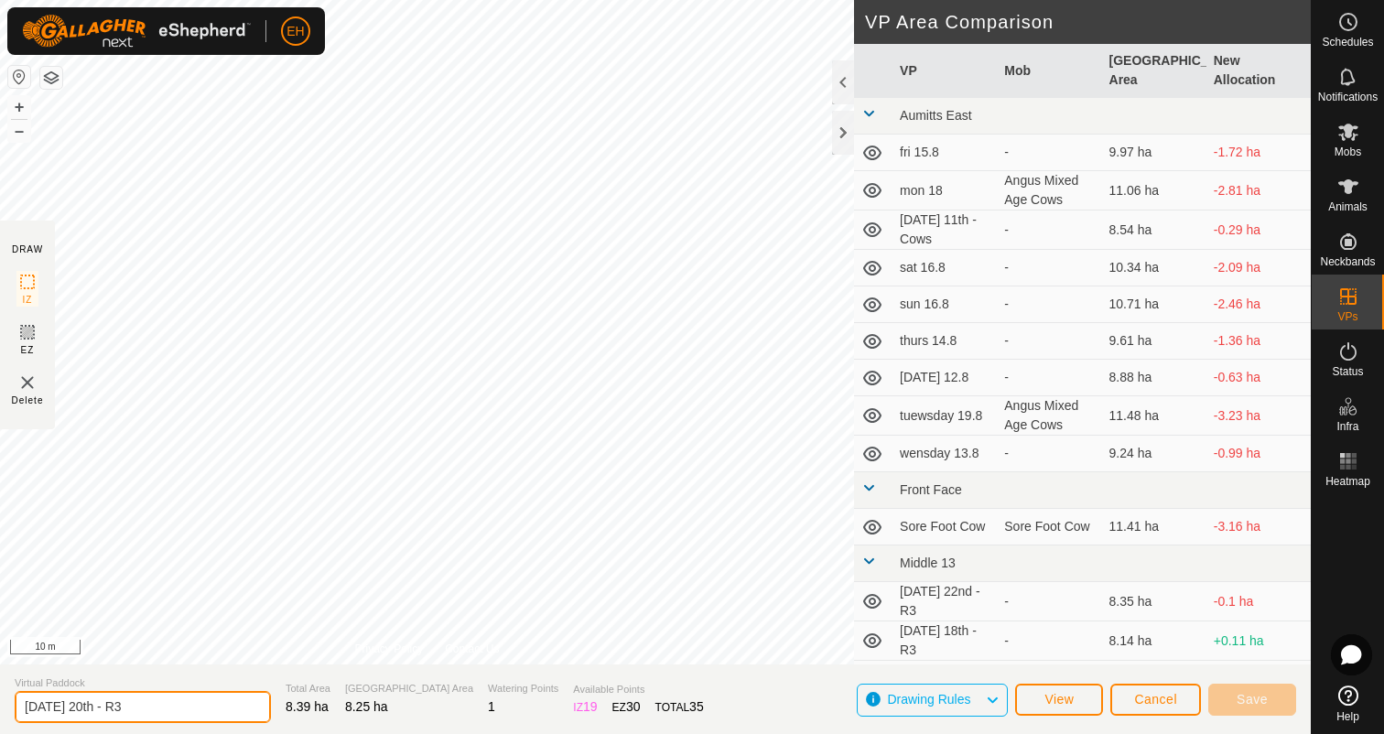
click at [204, 713] on input "[DATE] 20th - R3" at bounding box center [143, 707] width 256 height 32
type input "[DATE] 20th - R3"
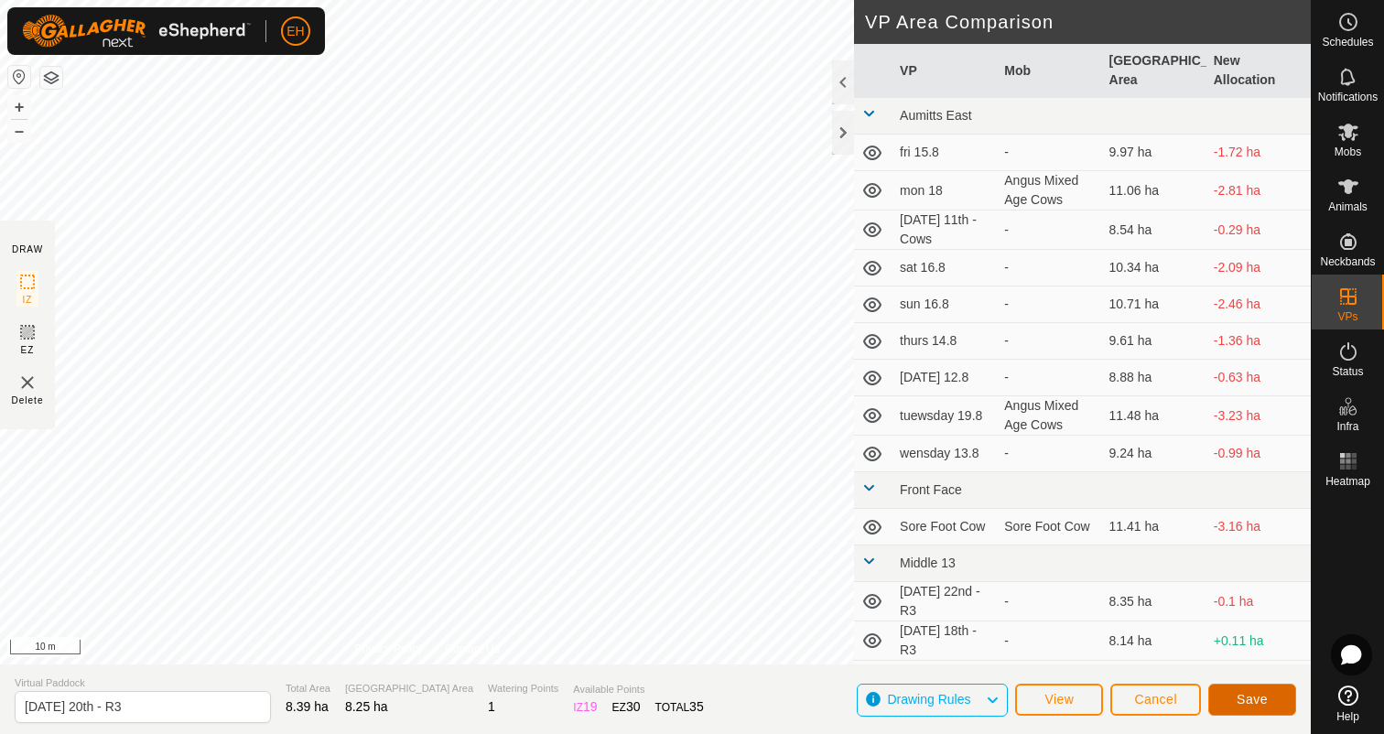
click at [1250, 697] on span "Save" at bounding box center [1251, 699] width 31 height 15
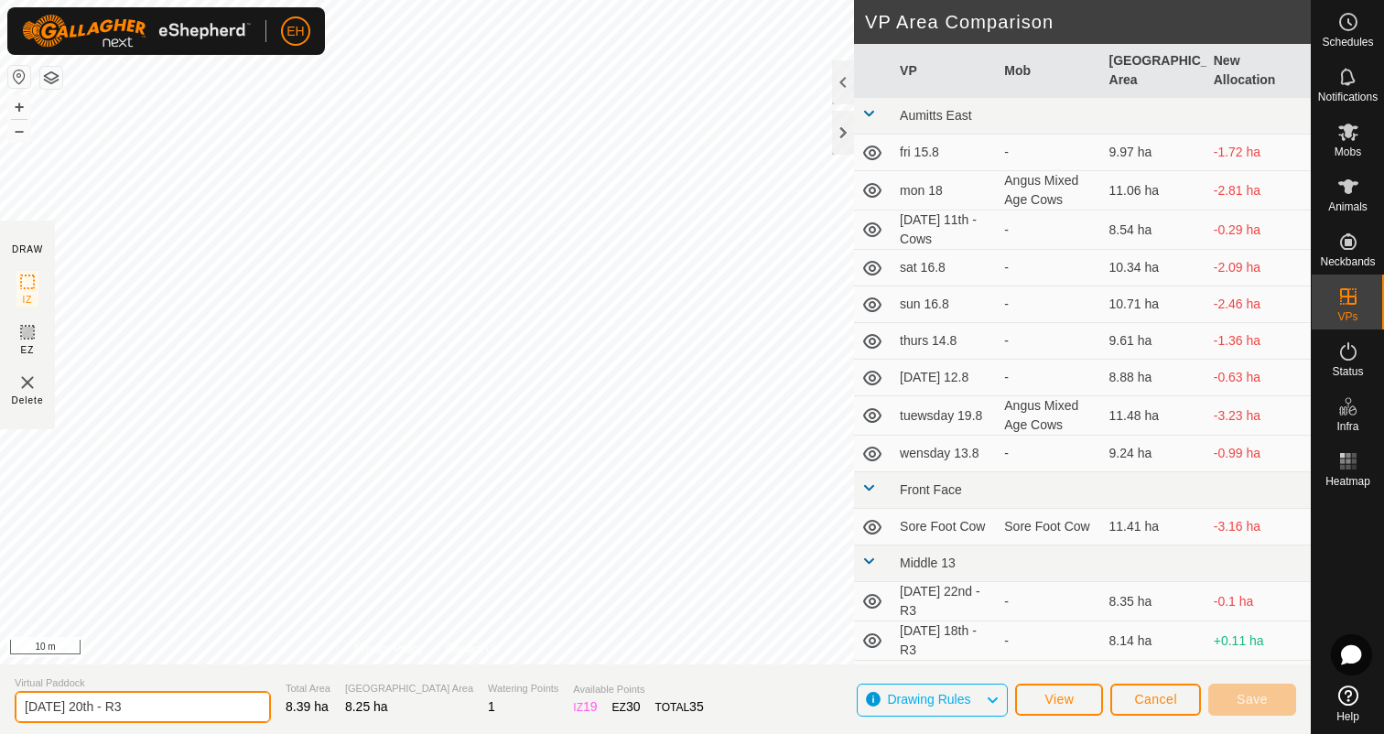
click at [182, 703] on input "[DATE] 20th - R3" at bounding box center [143, 707] width 256 height 32
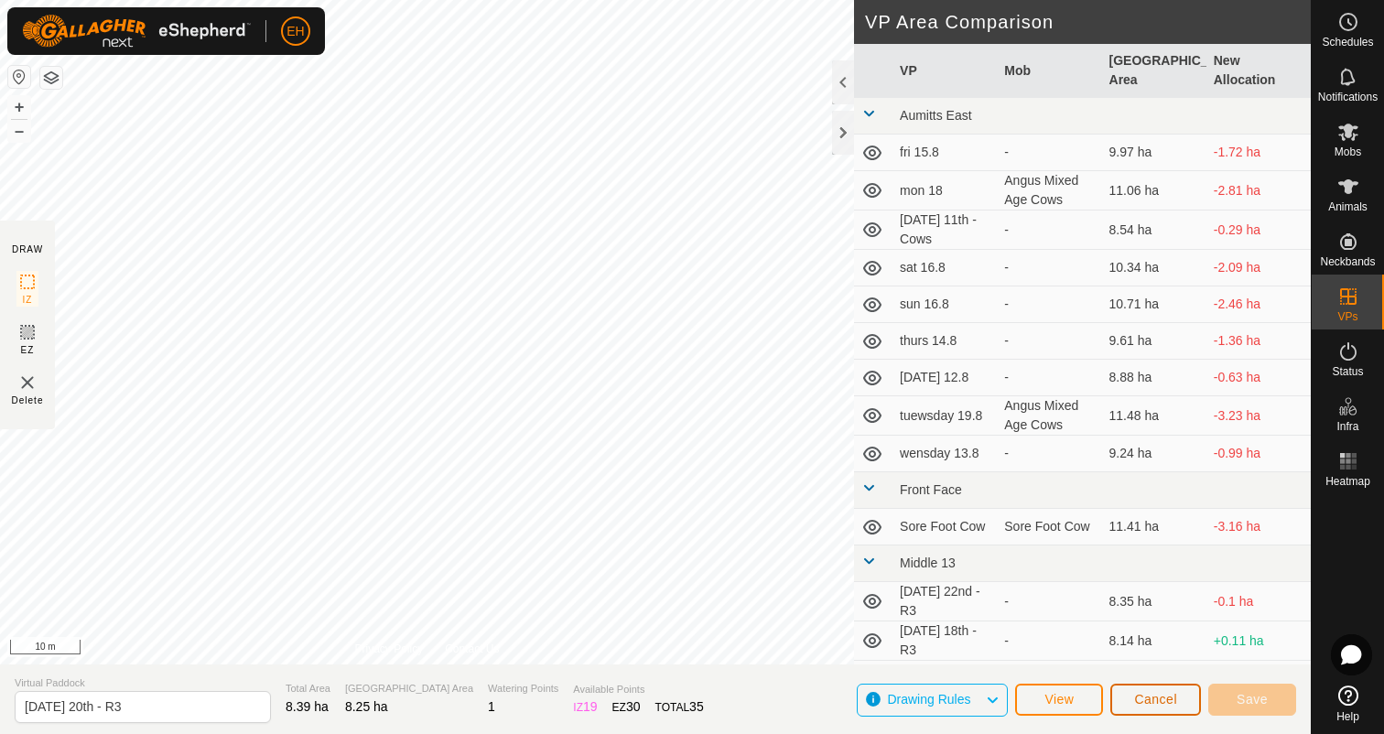
click at [1153, 706] on button "Cancel" at bounding box center [1155, 700] width 91 height 32
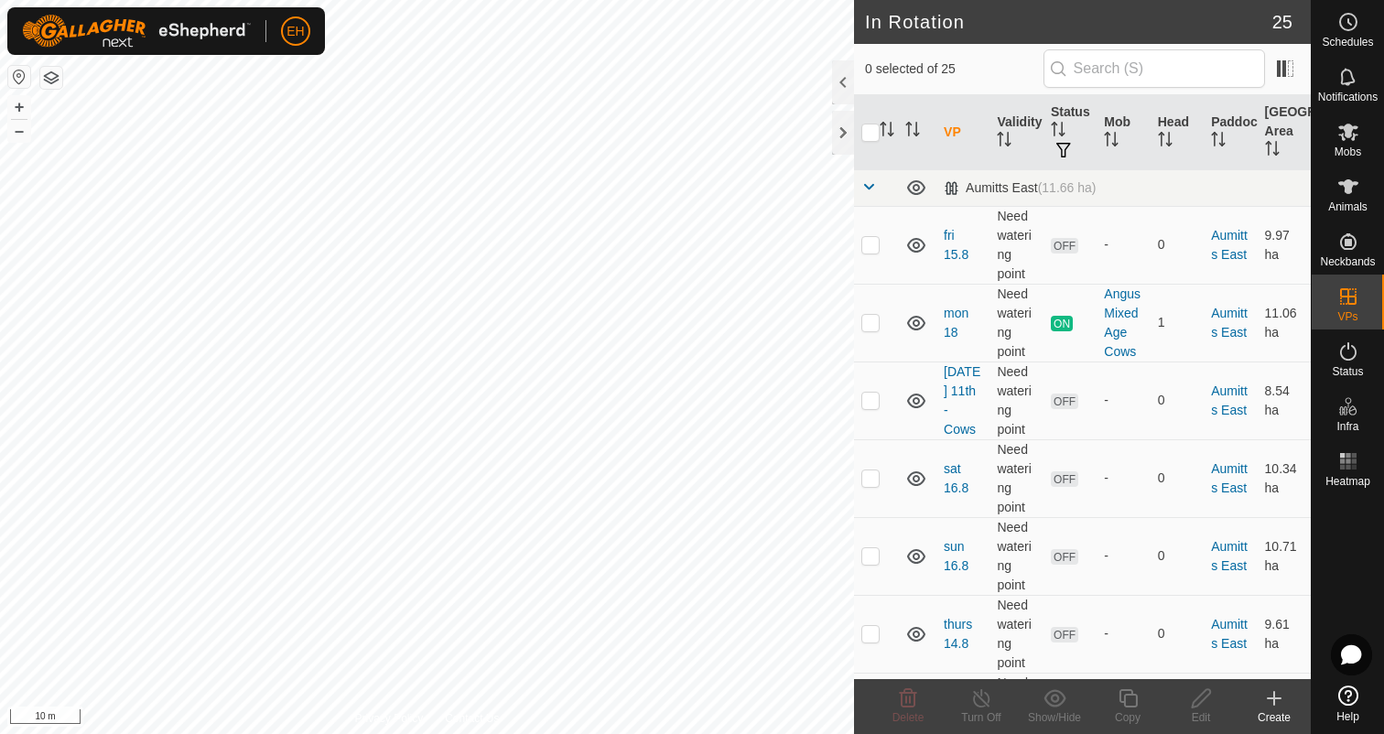
checkbox input "true"
click at [1130, 706] on icon at bounding box center [1127, 698] width 18 height 18
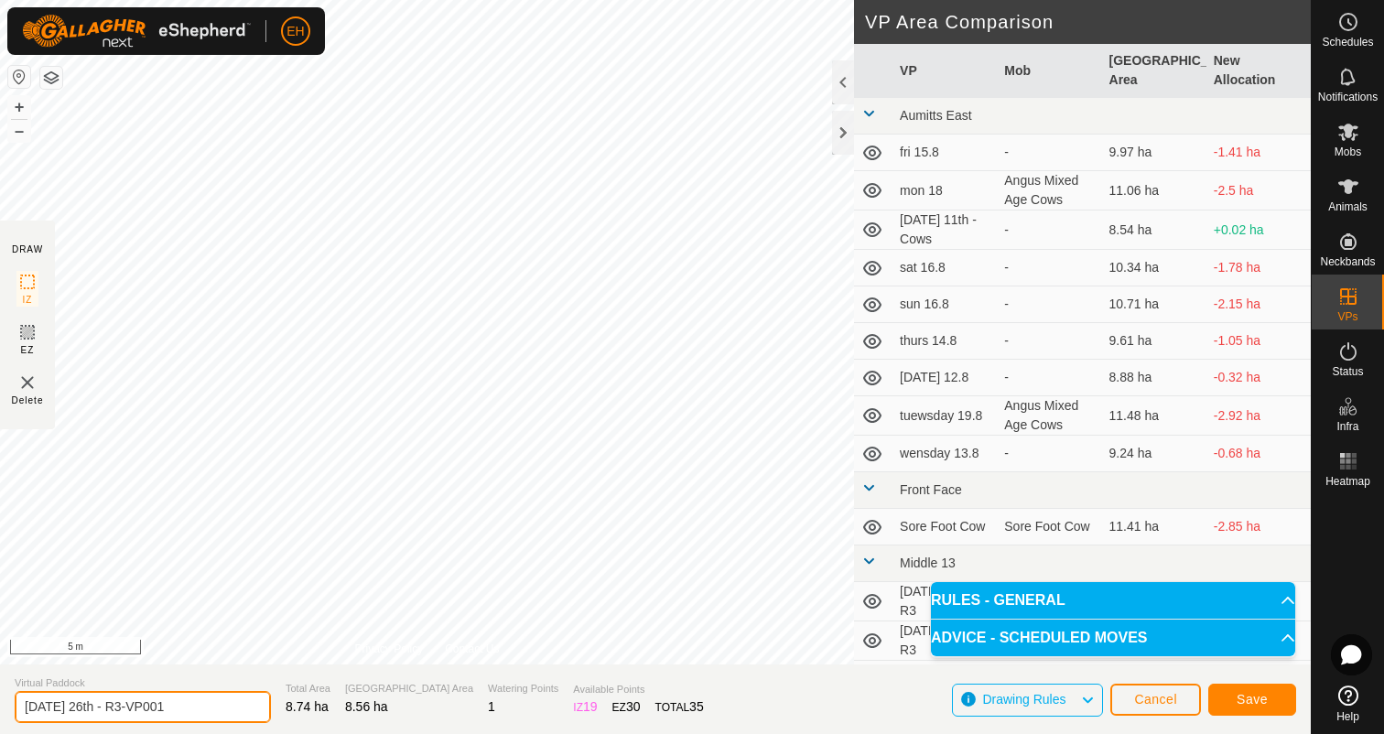
drag, startPoint x: 188, startPoint y: 706, endPoint x: 0, endPoint y: 705, distance: 187.6
click at [0, 705] on section "Virtual Paddock [DATE] 26th - R3-VP001 Total Area 8.74 ha Grazing Area 8.56 ha …" at bounding box center [655, 699] width 1310 height 70
type input "E"
type input "[DATE] 27th - R3"
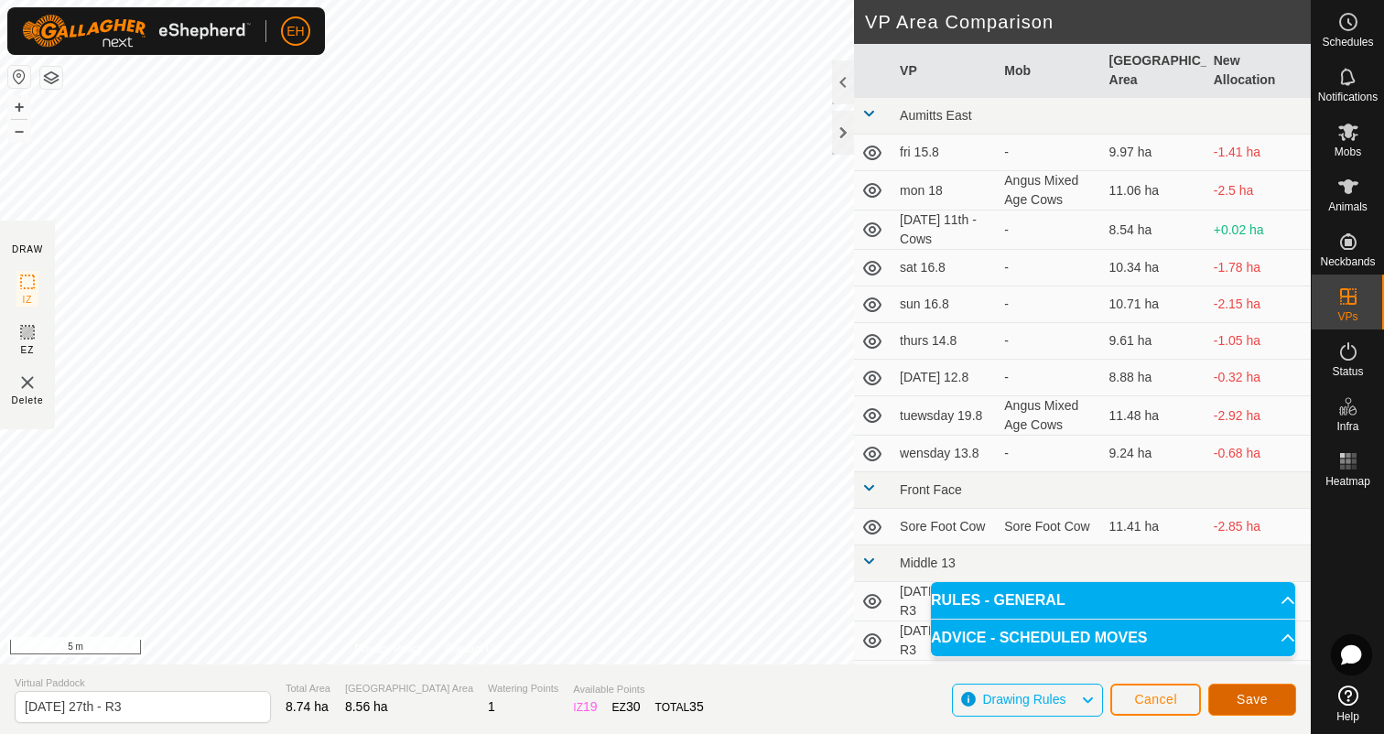
click at [1281, 711] on button "Save" at bounding box center [1252, 700] width 88 height 32
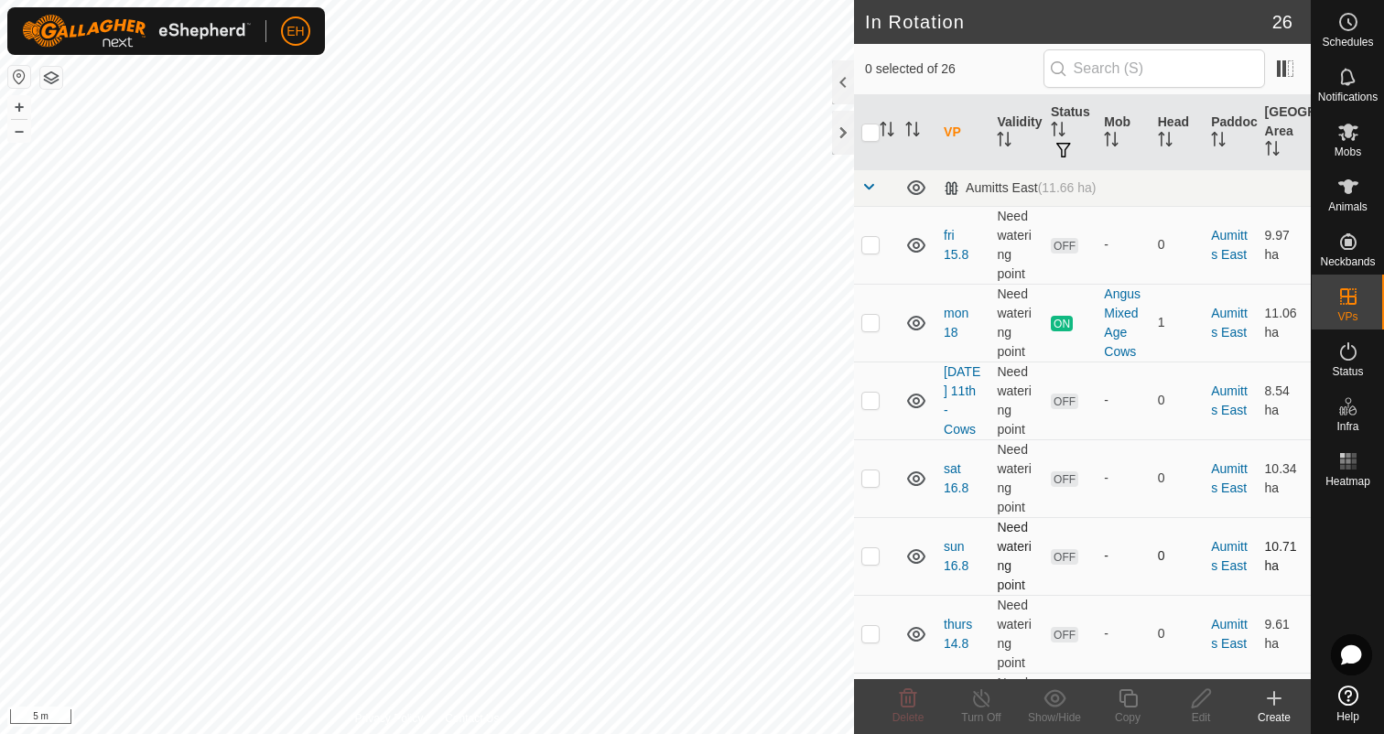
checkbox input "true"
click at [1196, 700] on icon at bounding box center [1201, 698] width 23 height 22
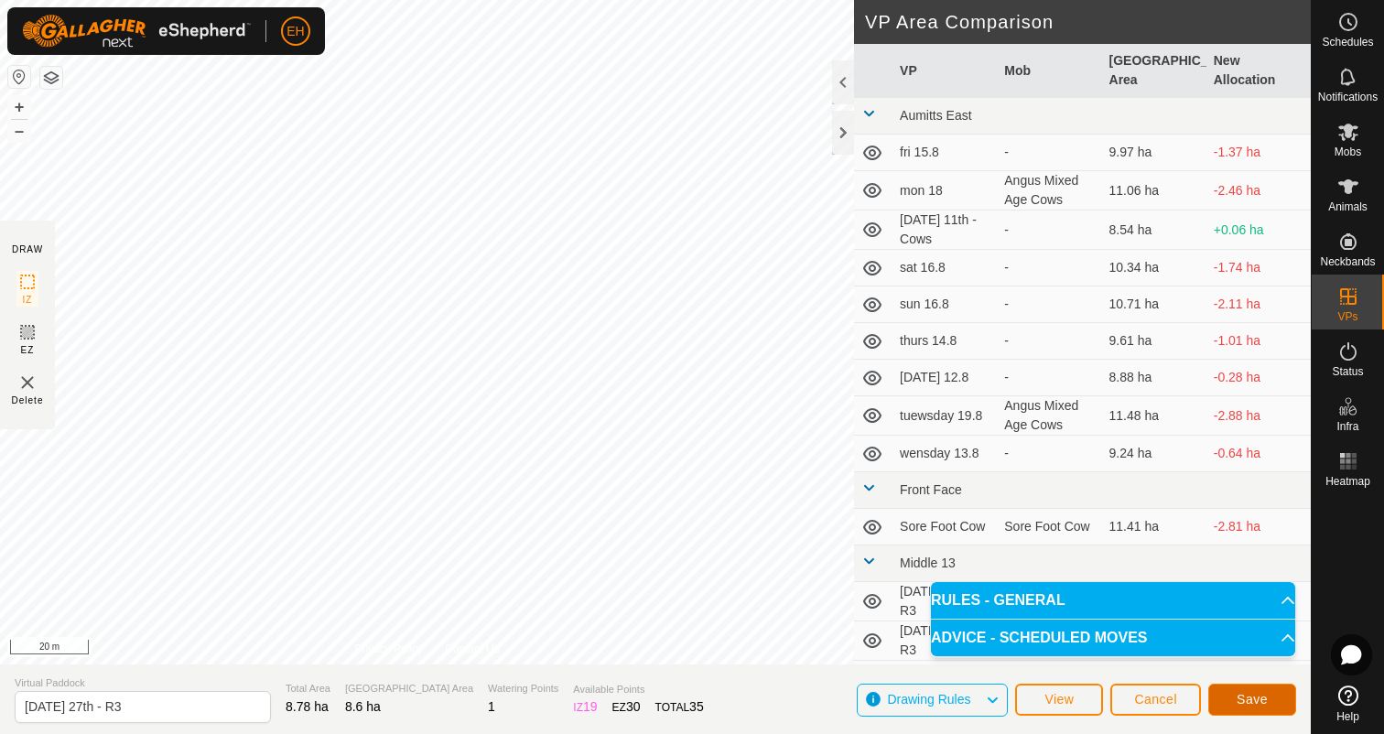
click at [1273, 704] on button "Save" at bounding box center [1252, 700] width 88 height 32
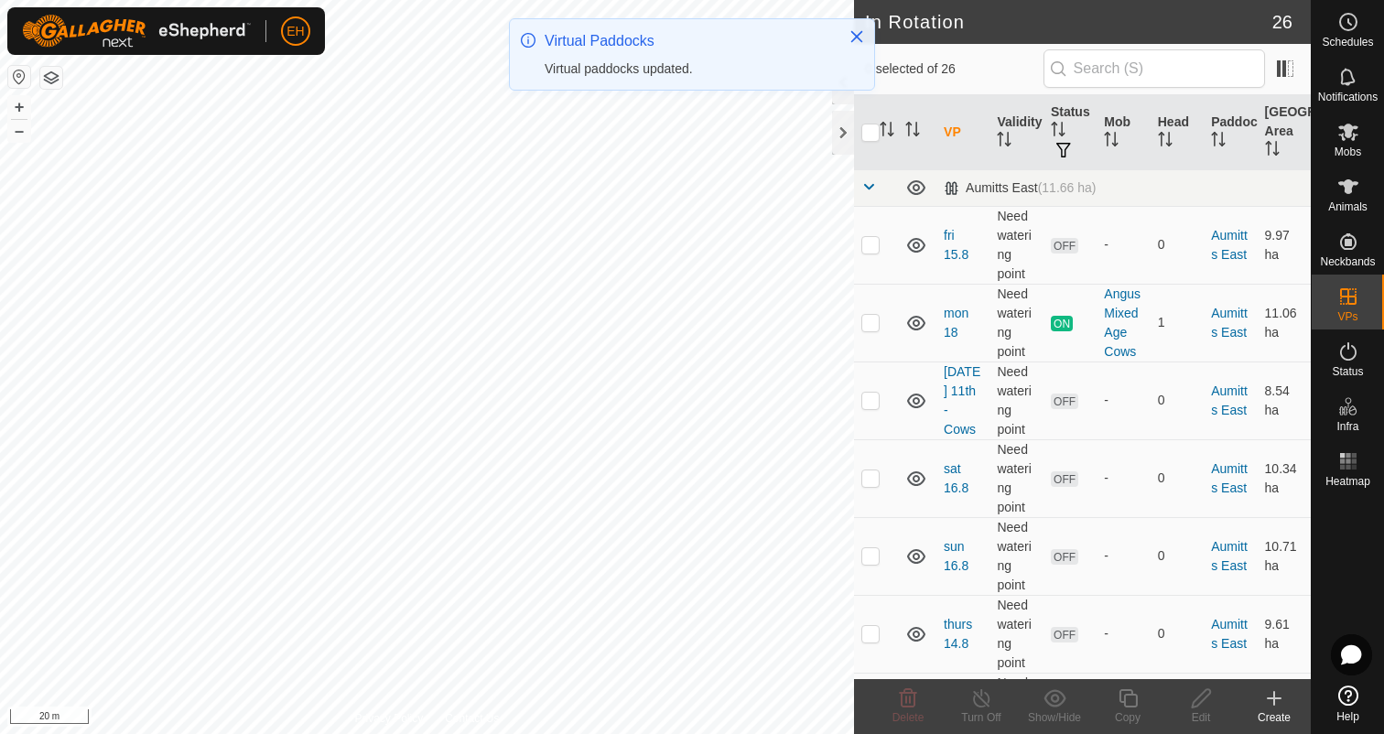
checkbox input "true"
click at [1203, 697] on icon at bounding box center [1200, 698] width 18 height 18
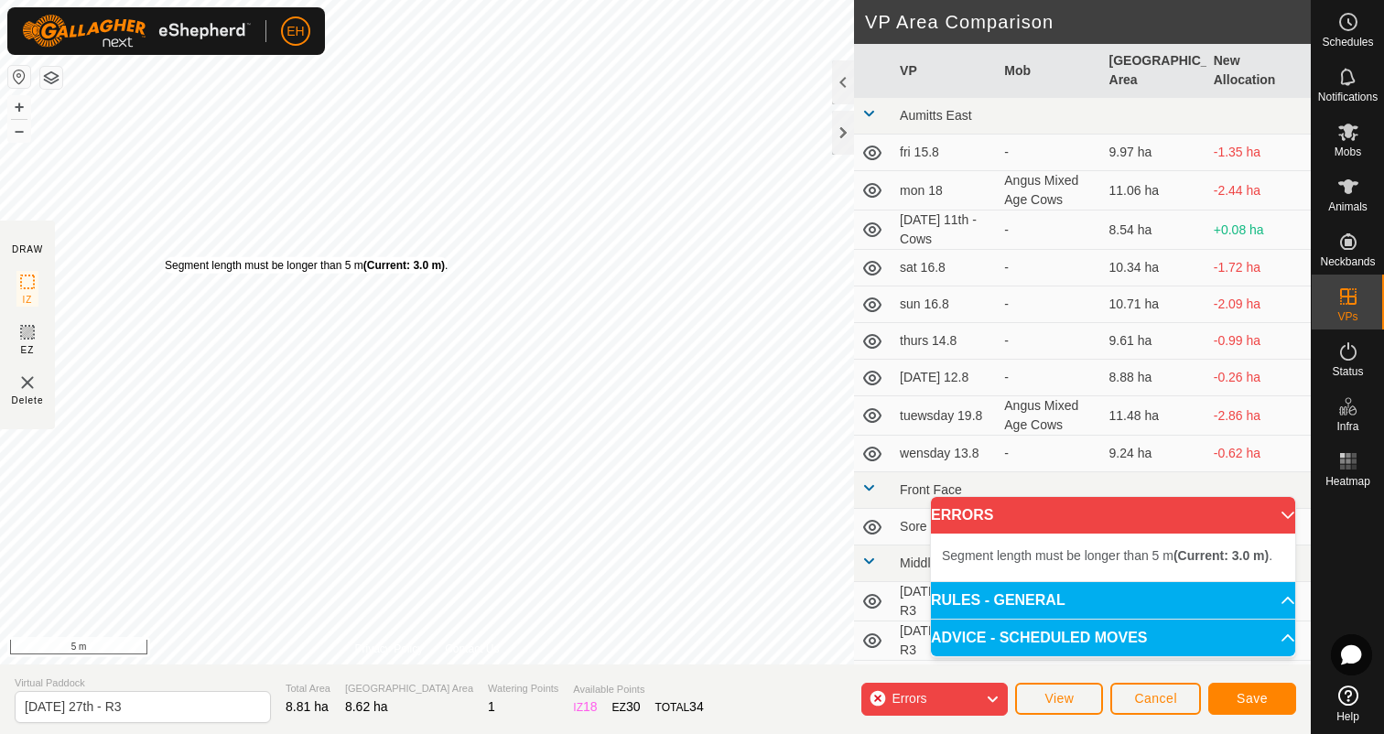
click at [165, 257] on div "Segment length must be longer than 5 m (Current: 3.0 m) ." at bounding box center [306, 265] width 283 height 16
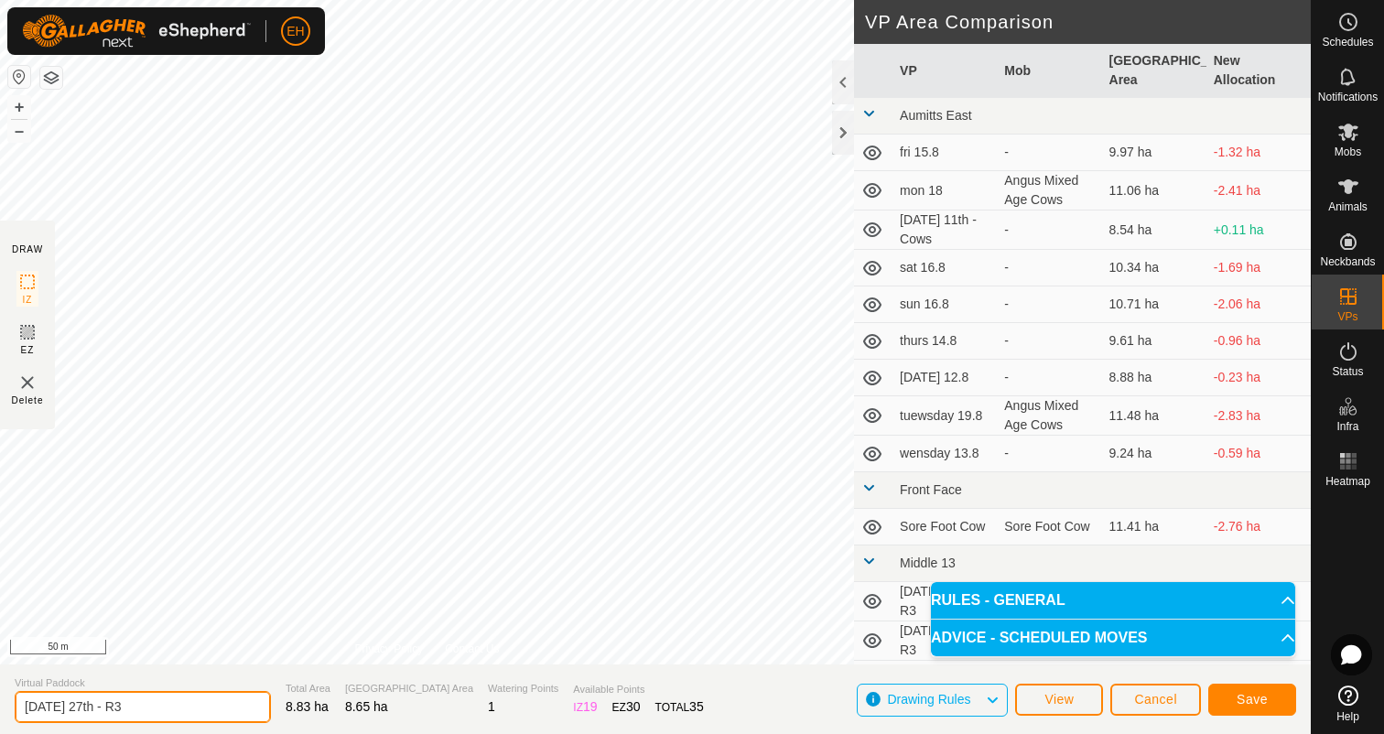
drag, startPoint x: 159, startPoint y: 709, endPoint x: 0, endPoint y: 709, distance: 159.2
click at [0, 709] on section "Virtual Paddock [DATE] 27th - R3 Total Area 8.83 ha Grazing Area 8.65 ha Wateri…" at bounding box center [655, 699] width 1310 height 70
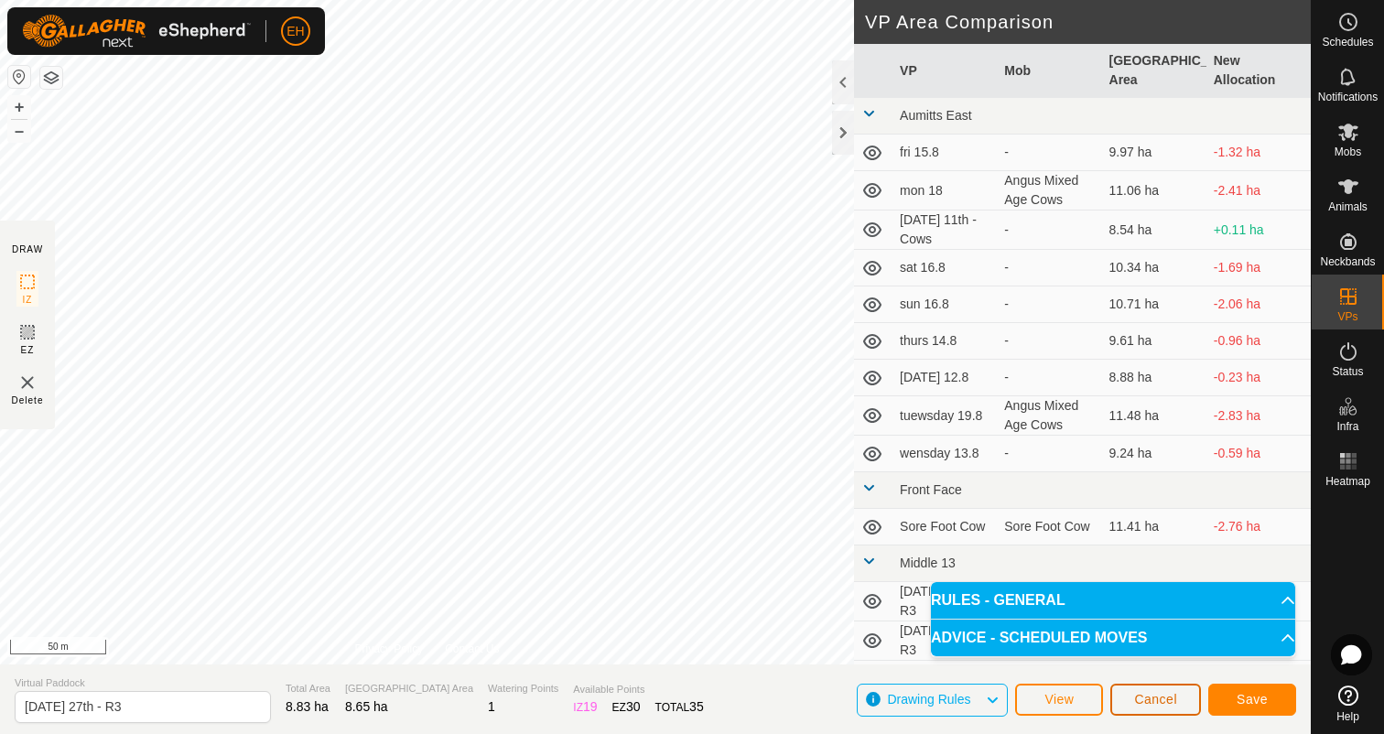
click at [1148, 693] on span "Cancel" at bounding box center [1155, 699] width 43 height 15
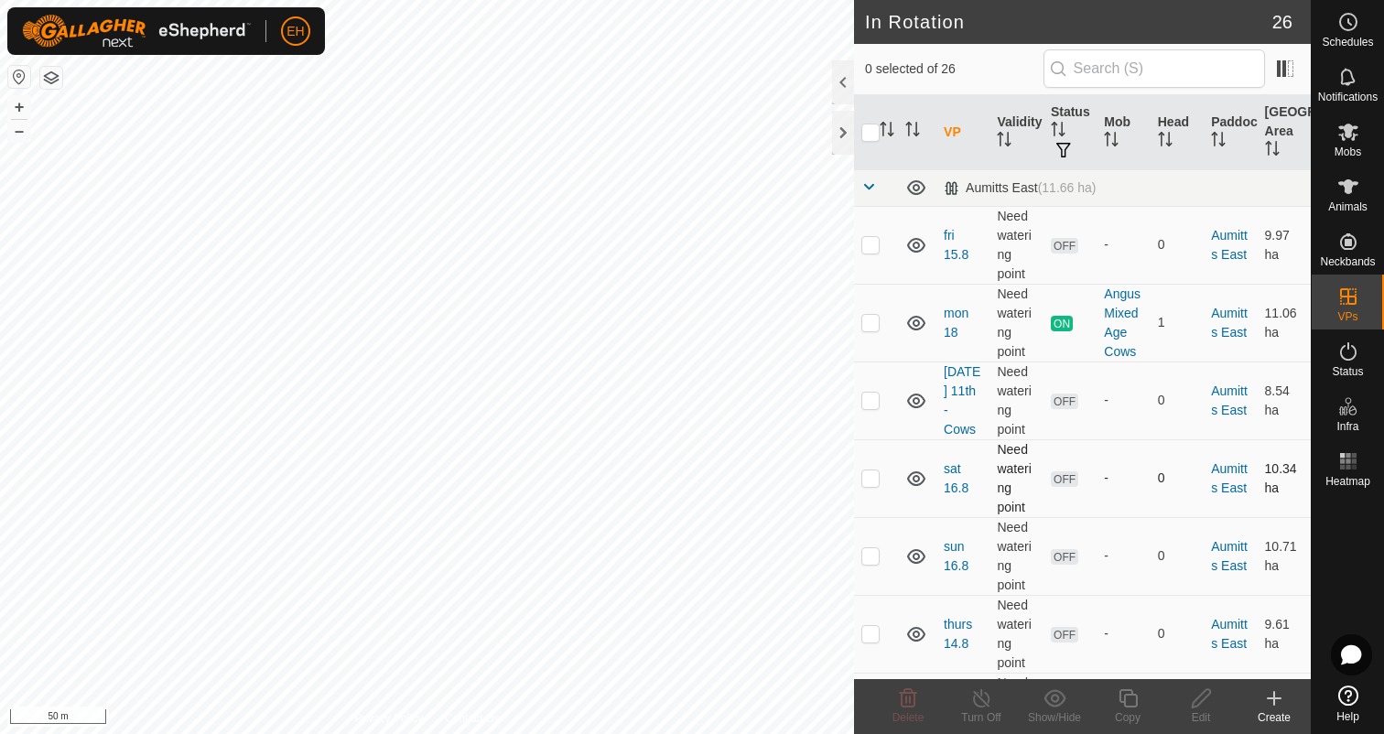
checkbox input "true"
click at [1132, 695] on icon at bounding box center [1127, 698] width 23 height 22
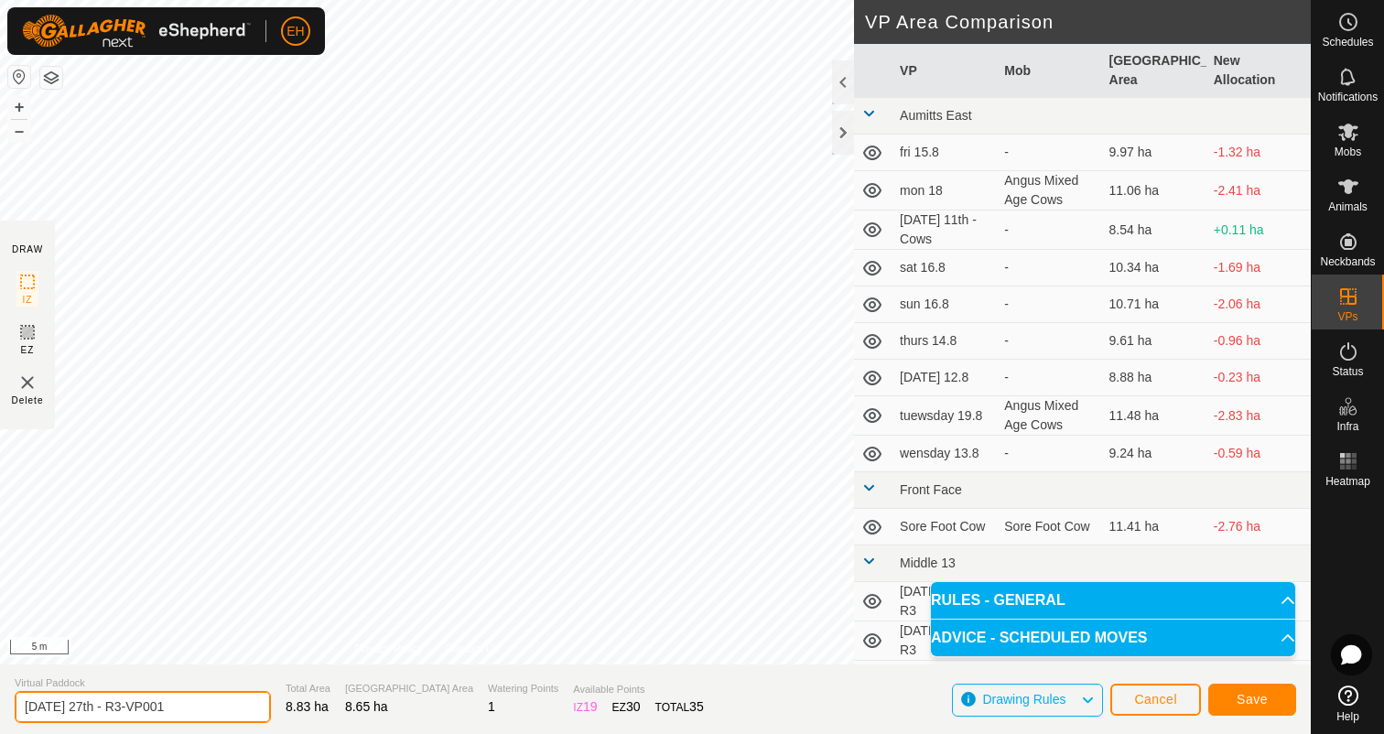
drag, startPoint x: 197, startPoint y: 706, endPoint x: 0, endPoint y: 705, distance: 196.8
click at [0, 705] on section "Virtual Paddock [DATE] 27th - R3-VP001 Total Area 8.83 ha Grazing Area 8.65 ha …" at bounding box center [655, 699] width 1310 height 70
type input "[DATE] 28th - R3"
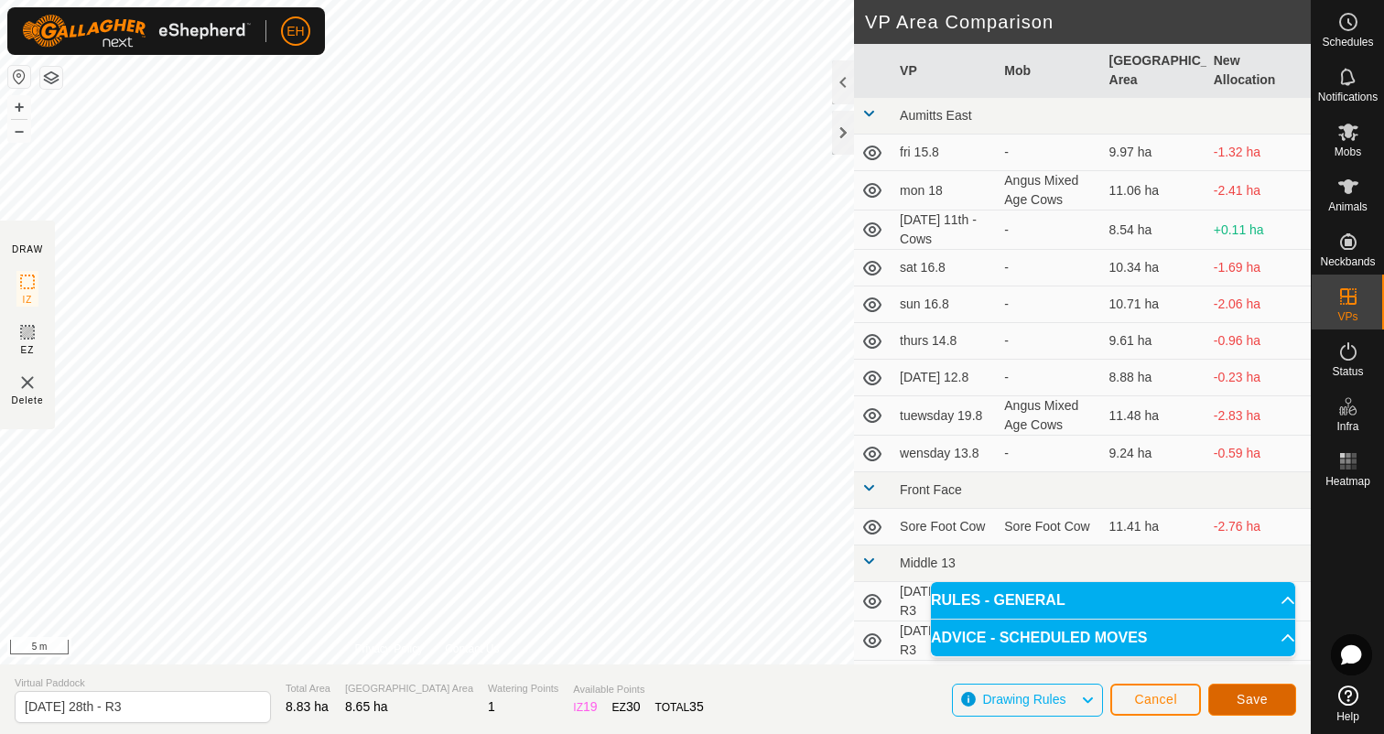
click at [1272, 706] on button "Save" at bounding box center [1252, 700] width 88 height 32
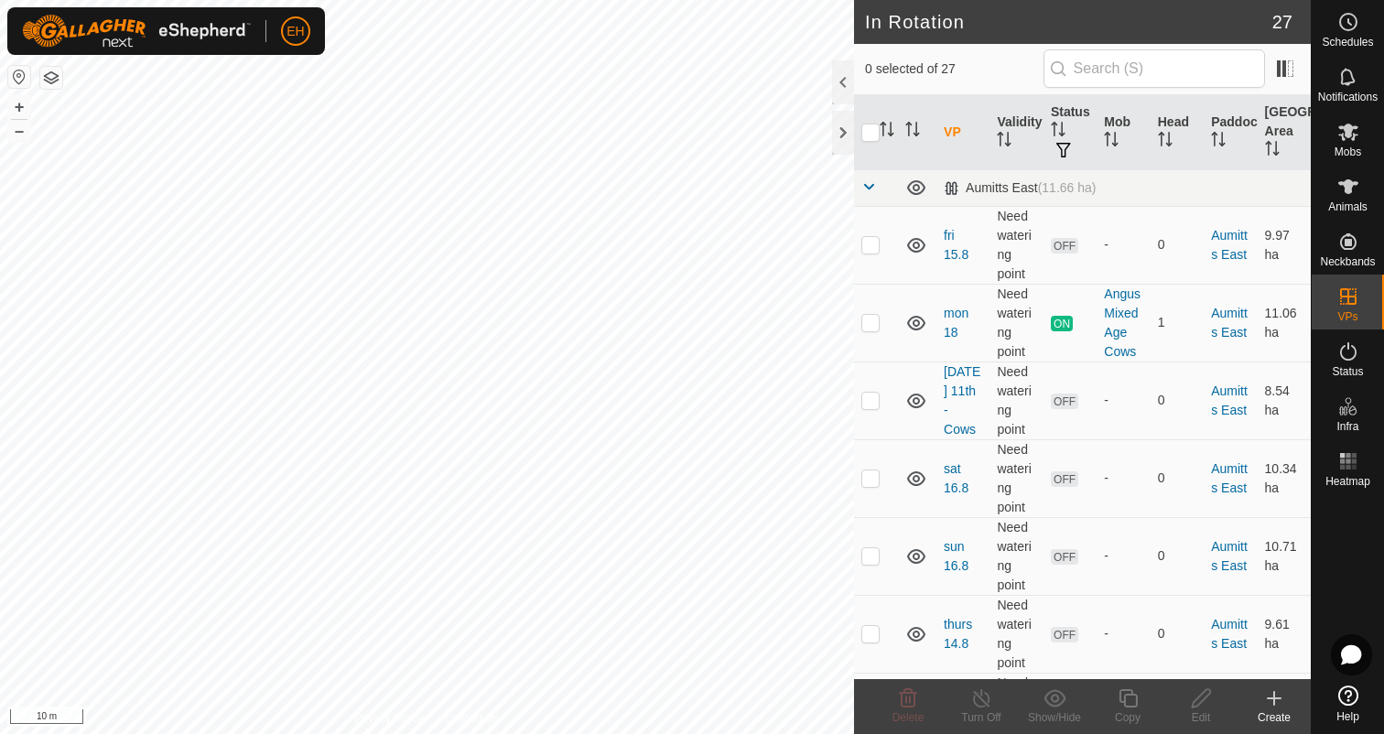
checkbox input "true"
click at [1127, 692] on icon at bounding box center [1127, 698] width 23 height 22
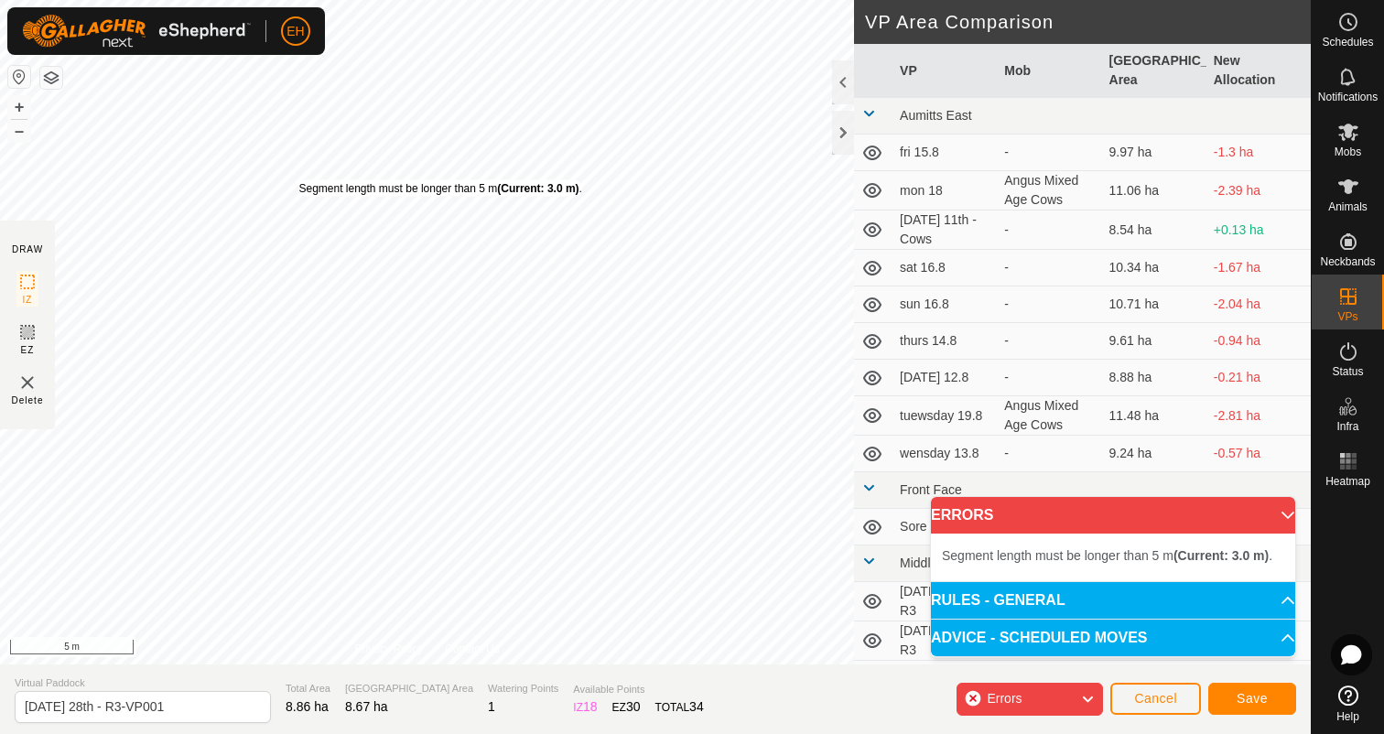
click at [298, 180] on div "Segment length must be longer than 5 m (Current: 3.0 m) ." at bounding box center [439, 188] width 283 height 16
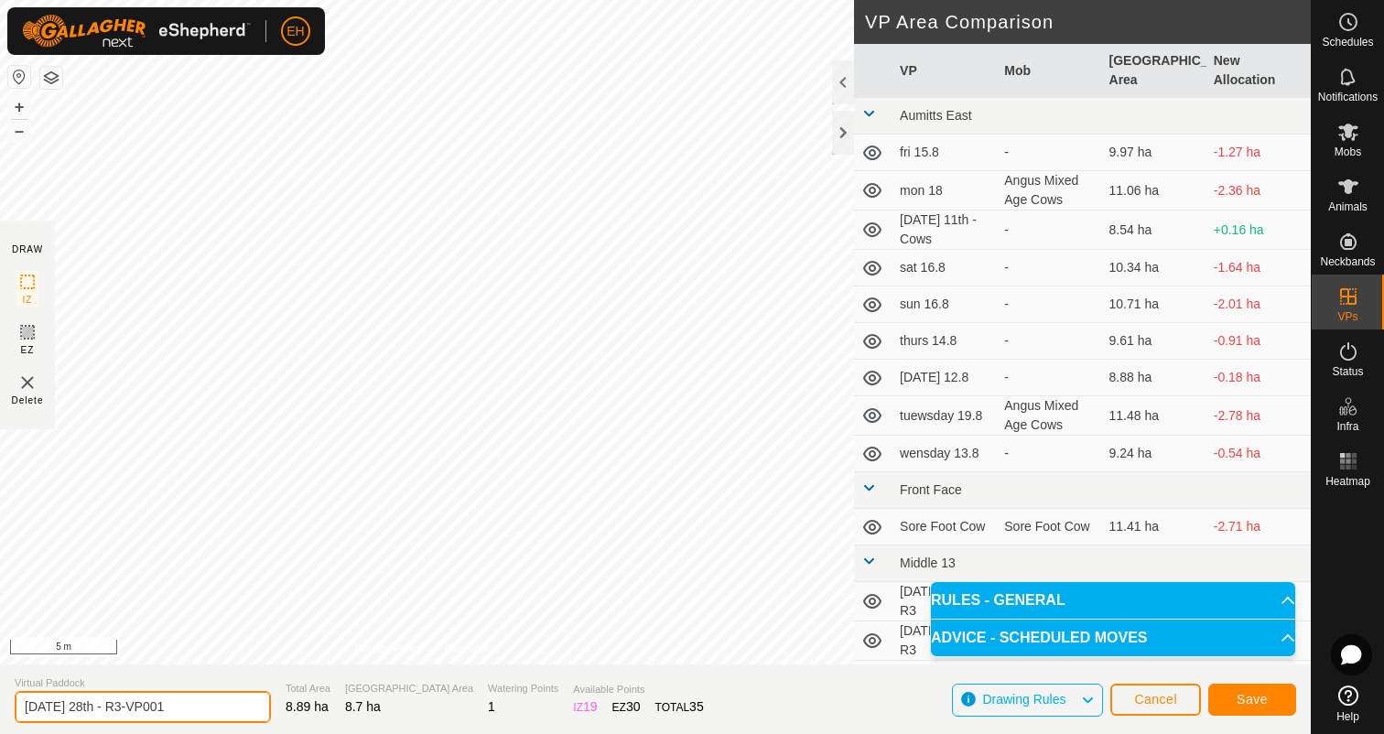
drag, startPoint x: 189, startPoint y: 700, endPoint x: 0, endPoint y: 715, distance: 190.0
click at [0, 715] on section "Virtual Paddock [DATE] 28th - R3-VP001 Total Area 8.89 ha Grazing Area 8.7 ha W…" at bounding box center [655, 699] width 1310 height 70
type input "[DATE] 29th - R3"
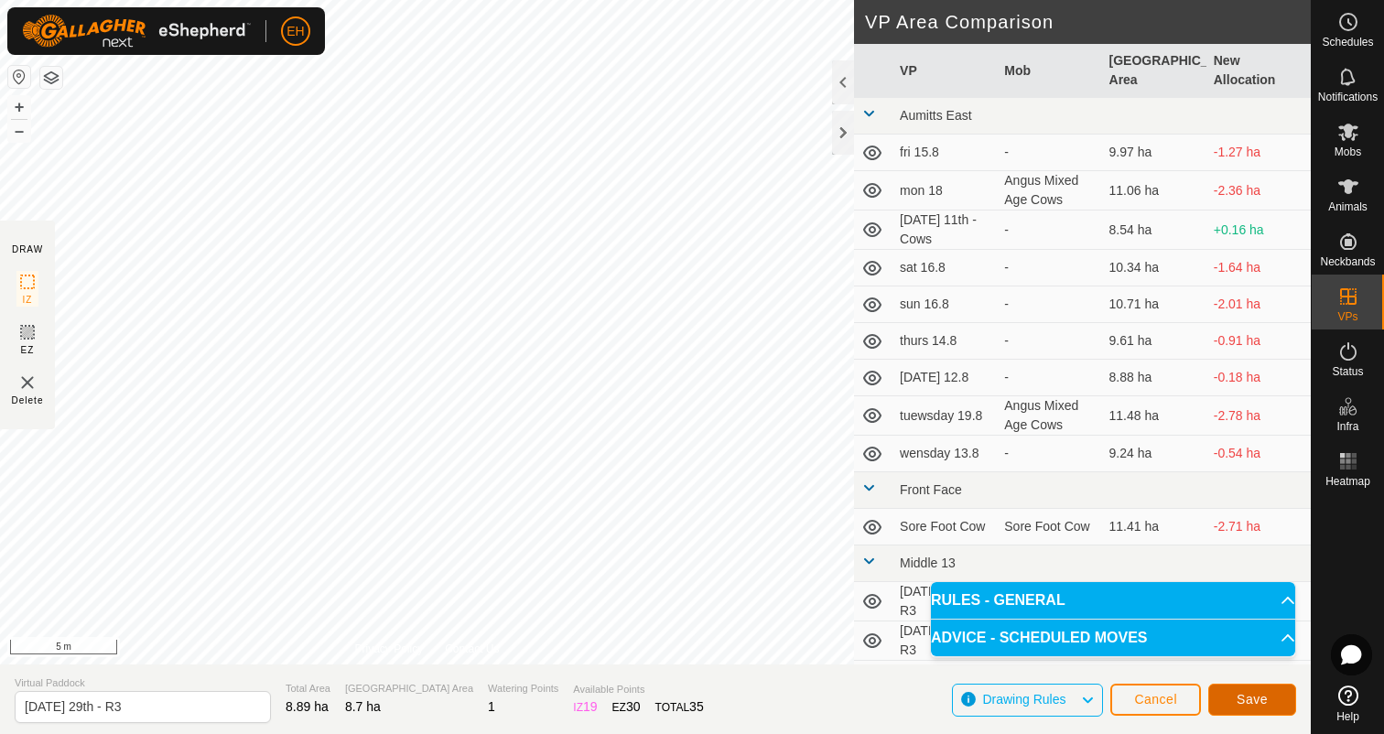
click at [1256, 706] on button "Save" at bounding box center [1252, 700] width 88 height 32
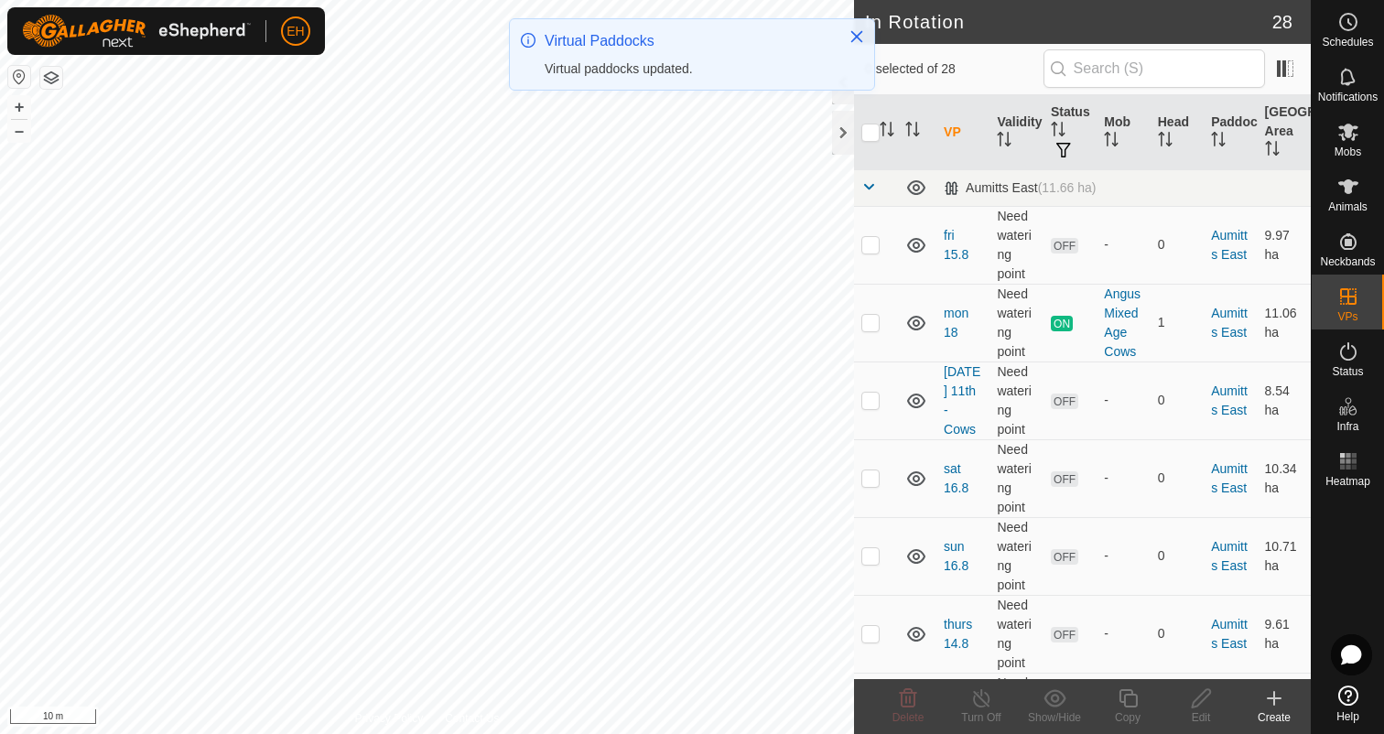
checkbox input "true"
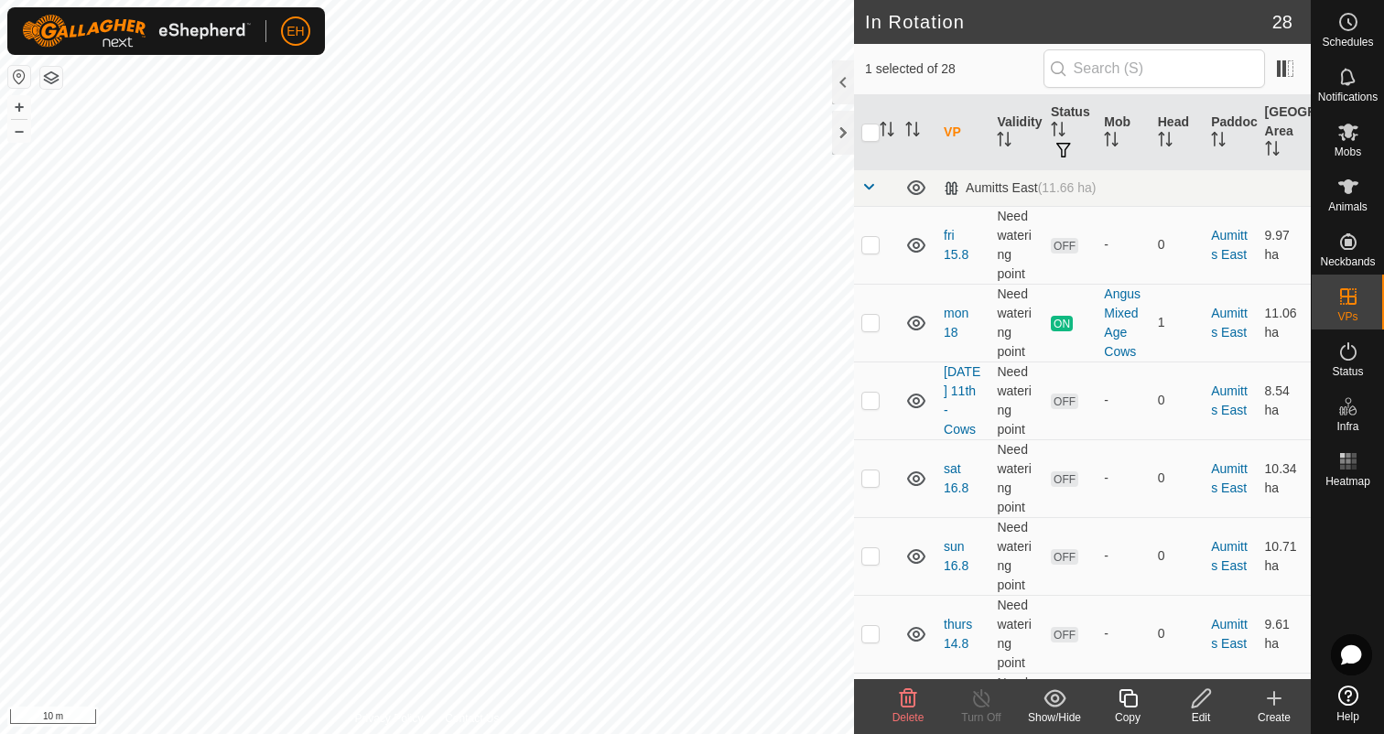
click at [1206, 702] on icon at bounding box center [1201, 698] width 23 height 22
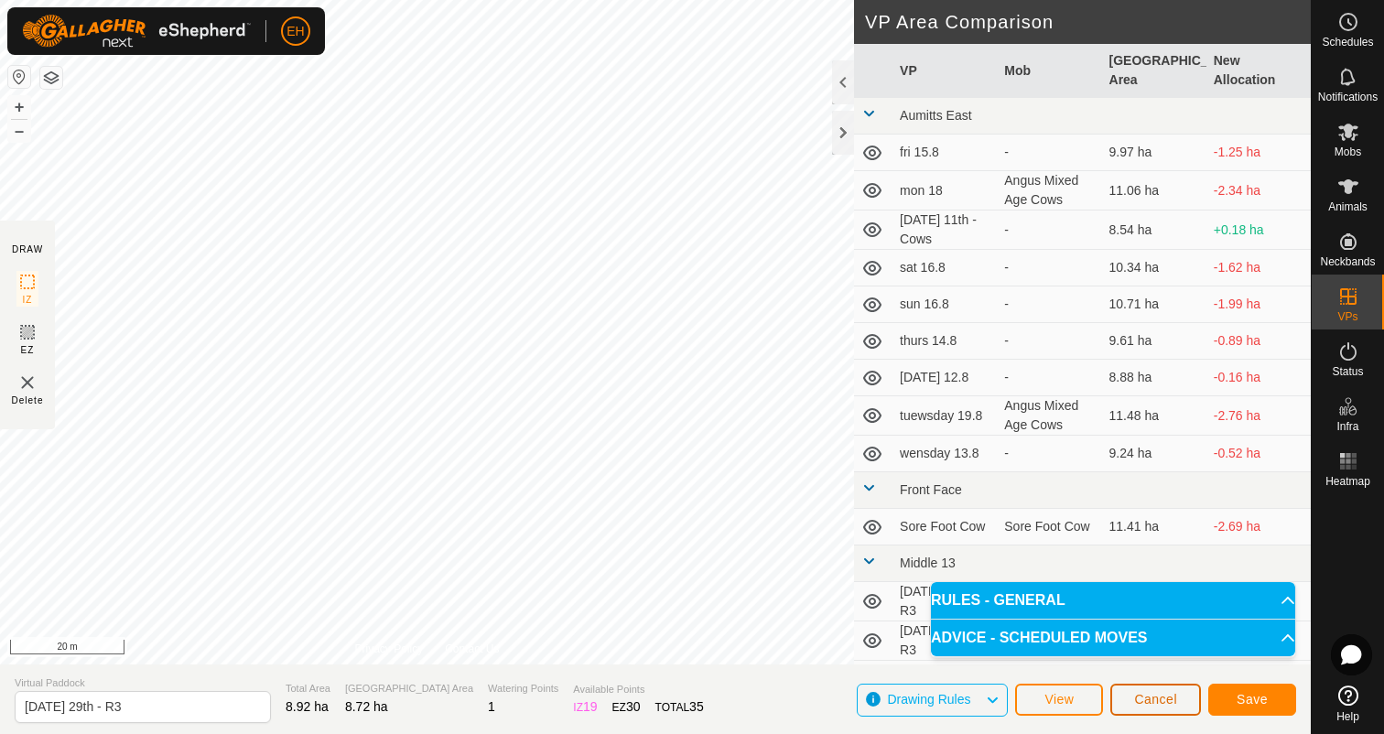
click at [1170, 689] on button "Cancel" at bounding box center [1155, 700] width 91 height 32
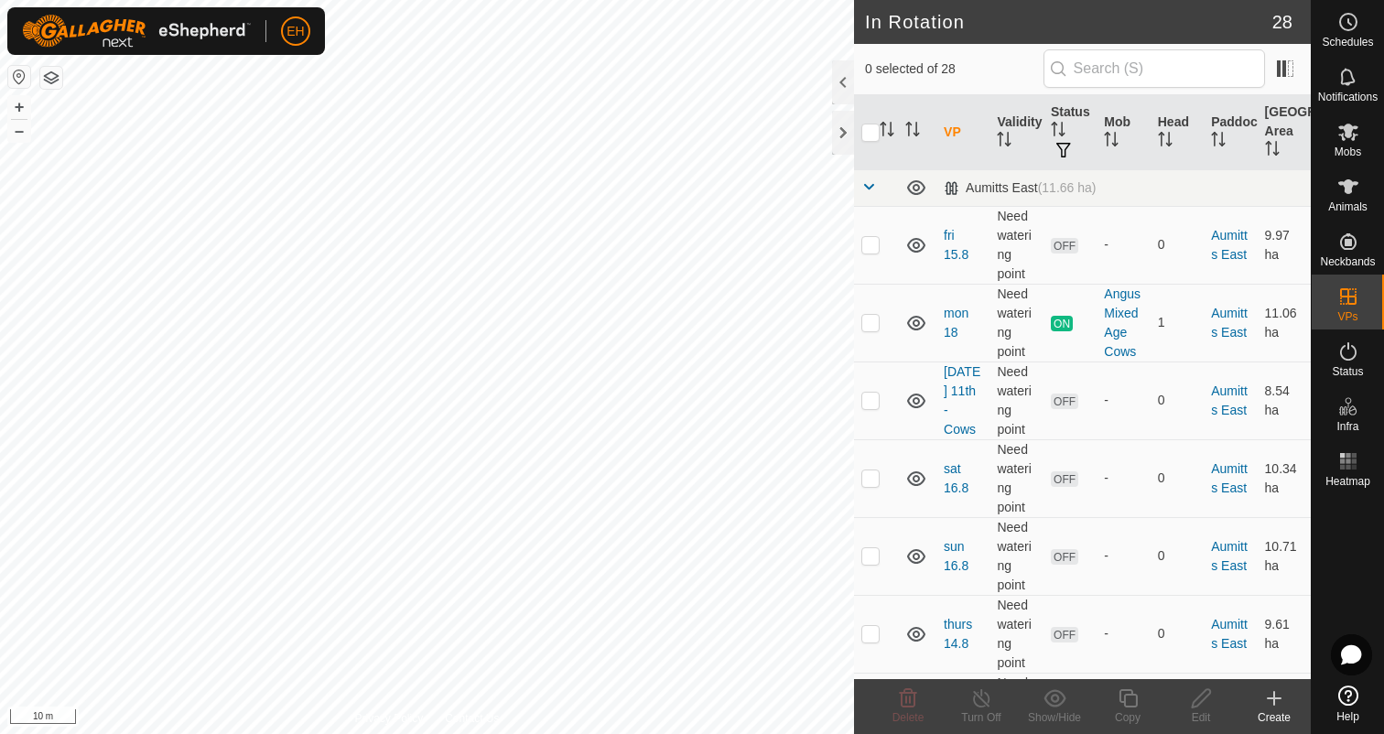
checkbox input "true"
click at [1131, 709] on div "Copy" at bounding box center [1127, 717] width 73 height 16
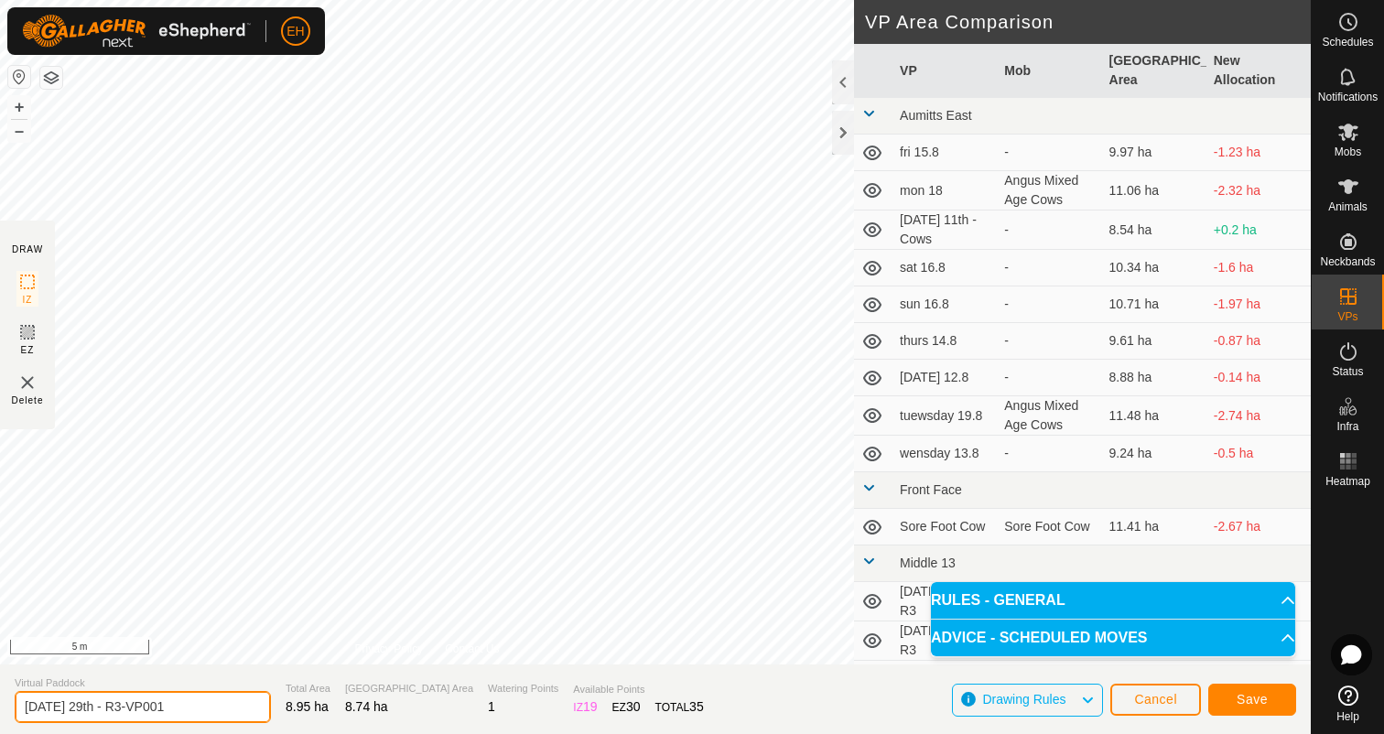
drag, startPoint x: 187, startPoint y: 703, endPoint x: 0, endPoint y: 707, distance: 186.7
click at [0, 707] on section "Virtual Paddock [DATE] 29th - R3-VP001 Total Area 8.95 ha Grazing Area 8.74 ha …" at bounding box center [655, 699] width 1310 height 70
type input "[DATE] 30th - R3"
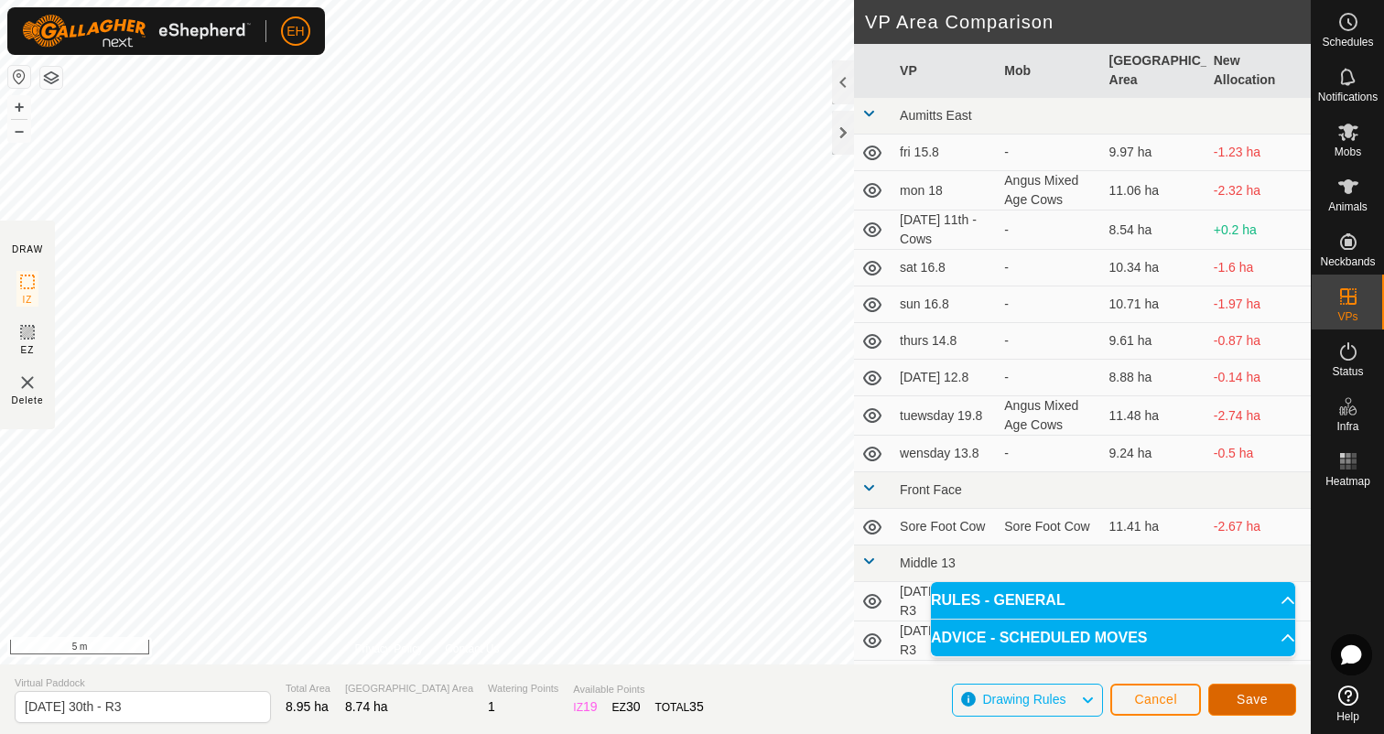
click at [1248, 710] on button "Save" at bounding box center [1252, 700] width 88 height 32
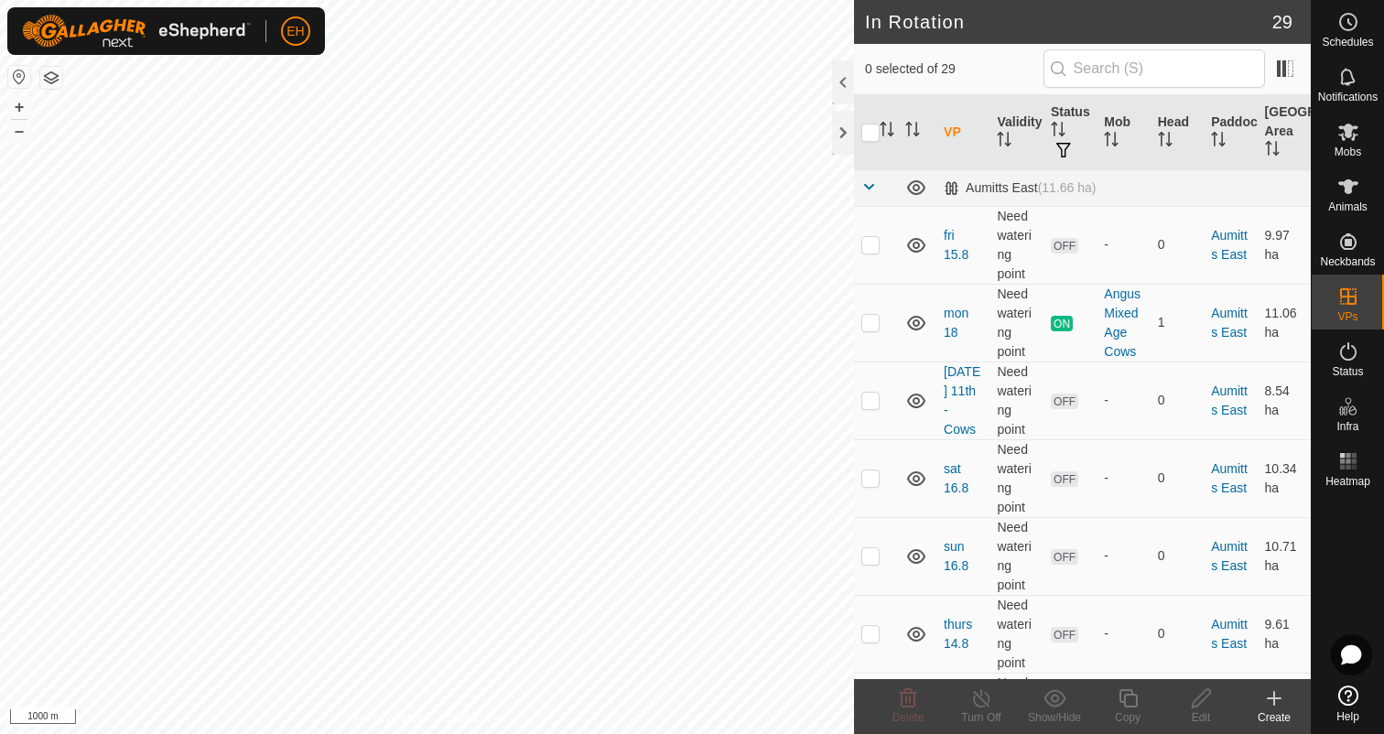
click at [515, 733] on html "EH Schedules Notifications Mobs Animals Neckbands VPs Status Infra Heatmap Help…" at bounding box center [692, 367] width 1384 height 734
